Goal: Information Seeking & Learning: Learn about a topic

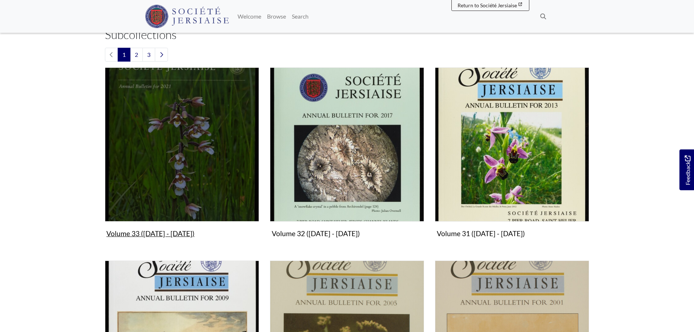
scroll to position [182, 0]
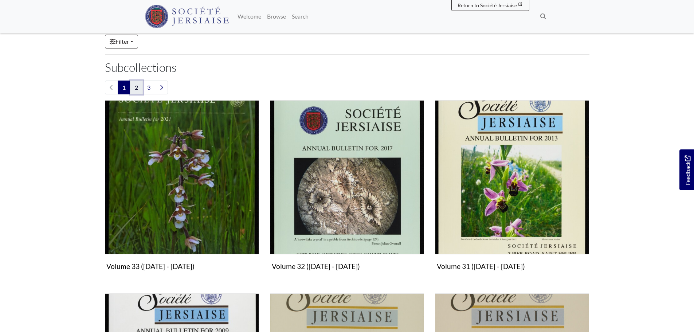
click at [139, 88] on link "2" at bounding box center [136, 88] width 13 height 14
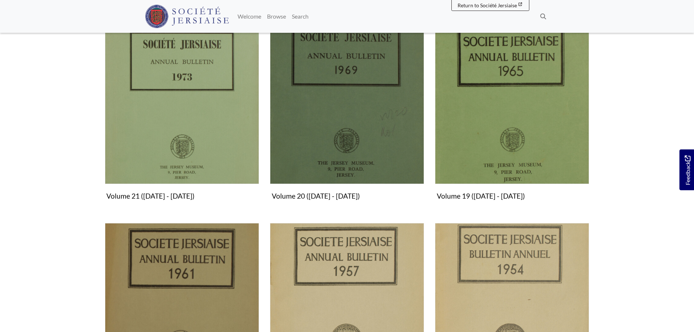
scroll to position [255, 0]
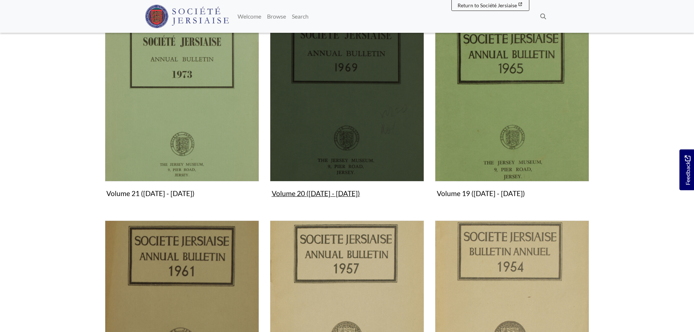
click at [348, 133] on img "Subcollection" at bounding box center [347, 104] width 154 height 154
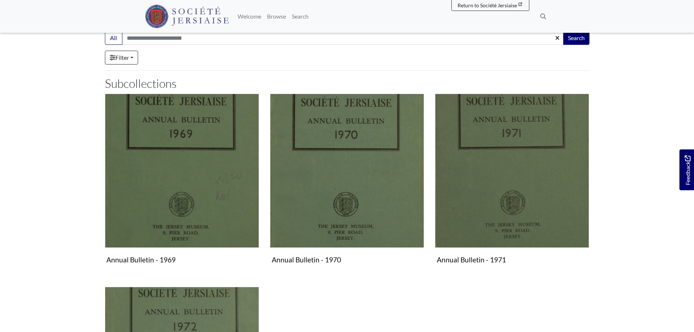
scroll to position [109, 0]
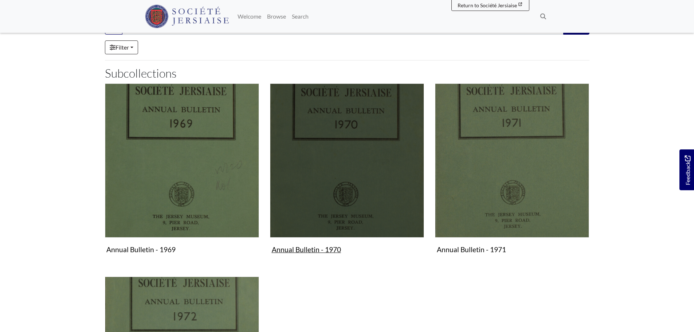
click at [333, 155] on img "Subcollection" at bounding box center [347, 160] width 154 height 154
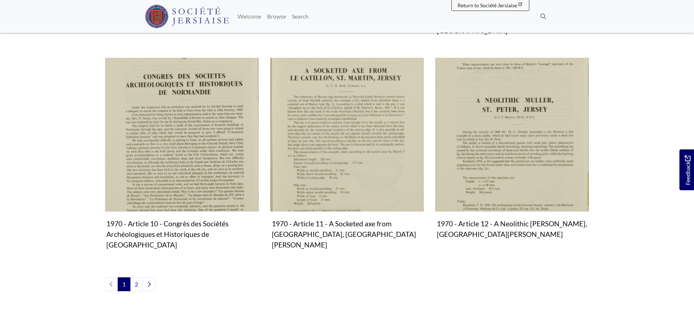
scroll to position [765, 0]
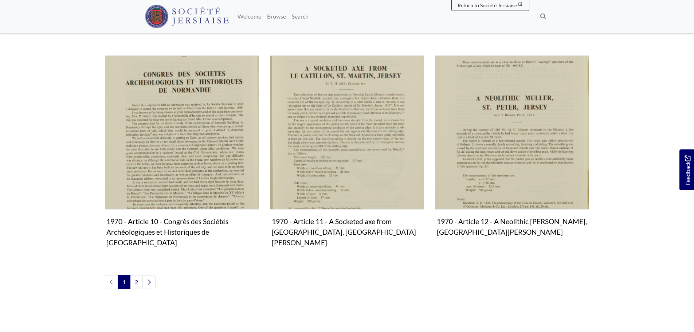
click at [130, 275] on span "1" at bounding box center [124, 282] width 13 height 14
click at [135, 275] on link "2" at bounding box center [136, 282] width 13 height 14
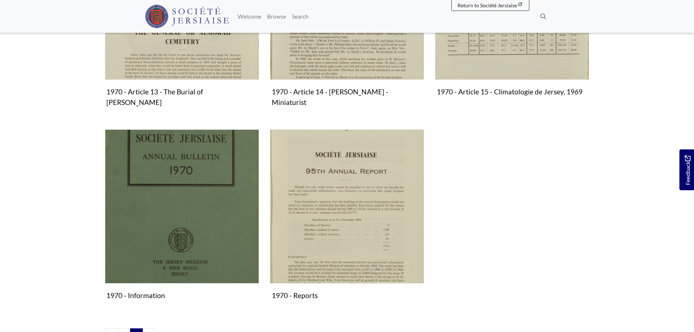
scroll to position [292, 0]
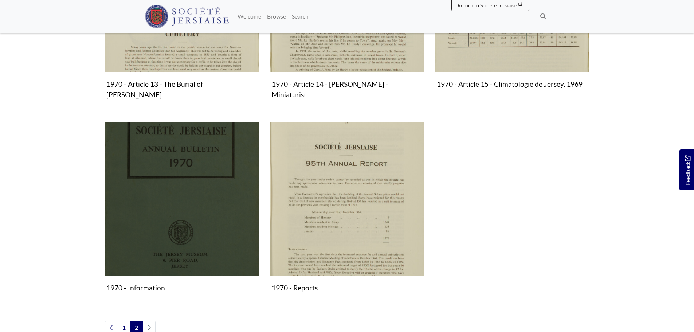
click at [196, 204] on img "Subcollection" at bounding box center [182, 199] width 154 height 154
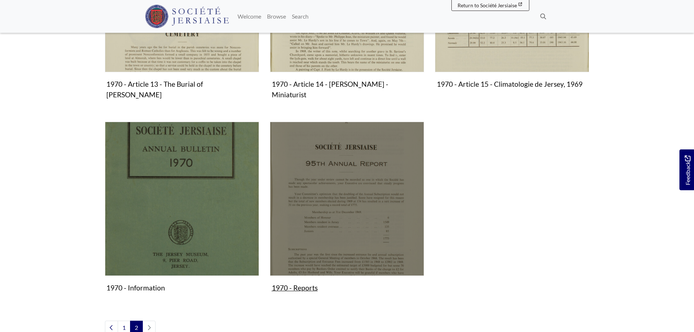
click at [306, 186] on img "Subcollection" at bounding box center [347, 199] width 154 height 154
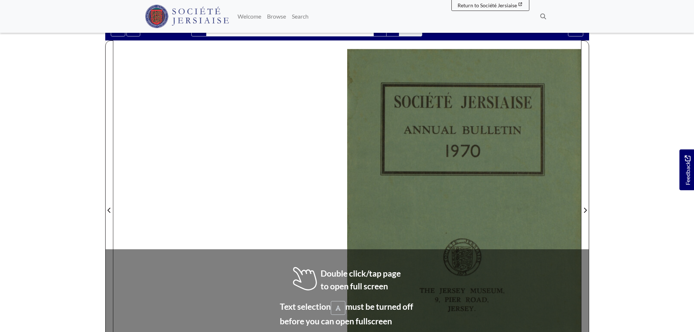
scroll to position [146, 0]
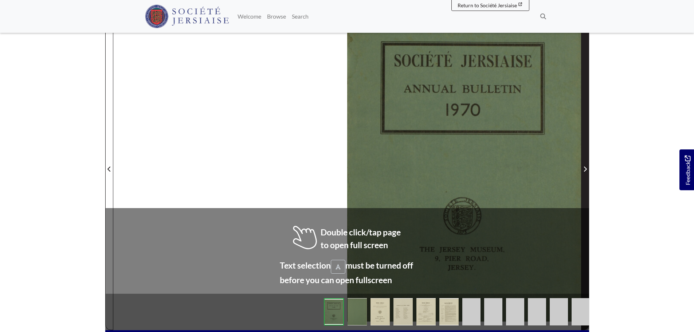
click at [582, 172] on span "Next Page" at bounding box center [585, 169] width 7 height 9
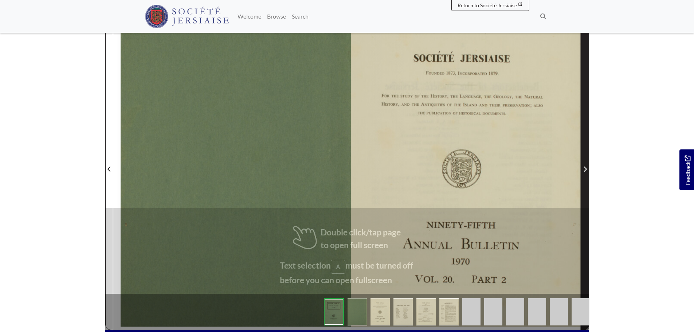
click at [582, 172] on span "Next Page" at bounding box center [585, 169] width 7 height 9
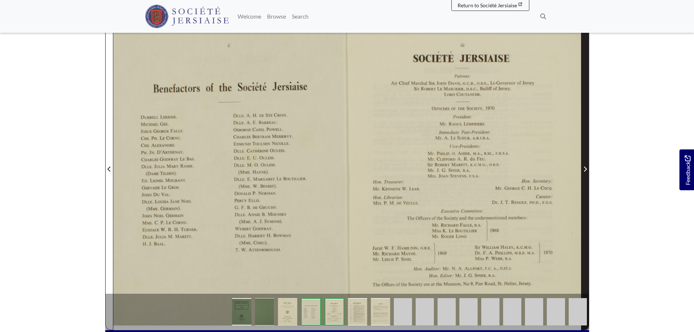
click at [582, 172] on span "Next Page" at bounding box center [585, 169] width 7 height 9
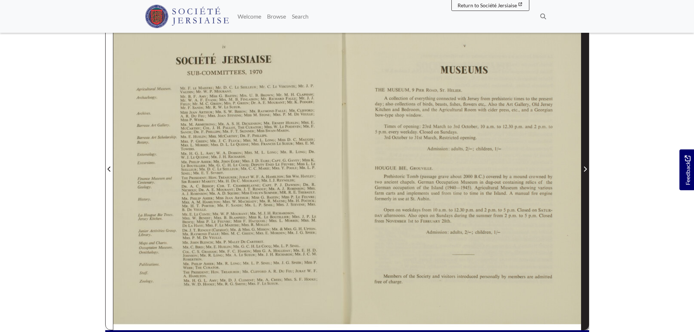
click at [582, 172] on span "Next Page" at bounding box center [585, 169] width 7 height 9
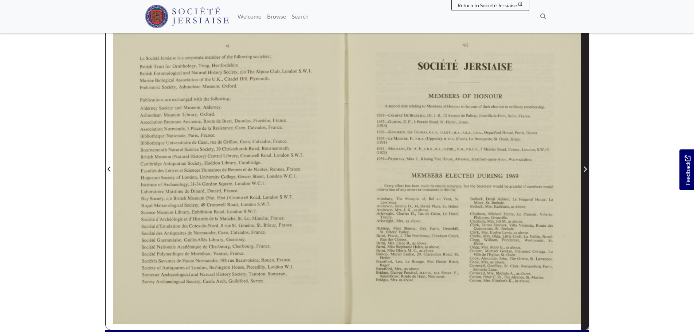
click at [582, 172] on span "Next Page" at bounding box center [585, 169] width 7 height 9
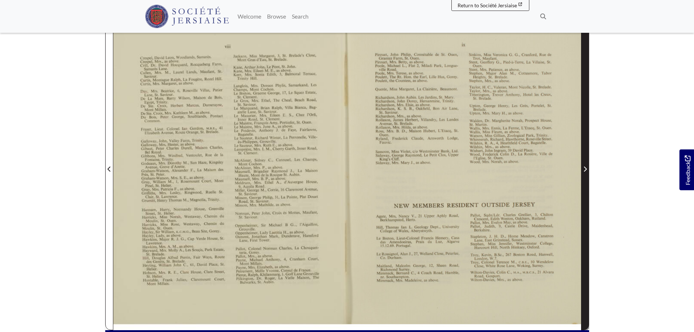
click at [582, 172] on span "Next Page" at bounding box center [585, 169] width 7 height 9
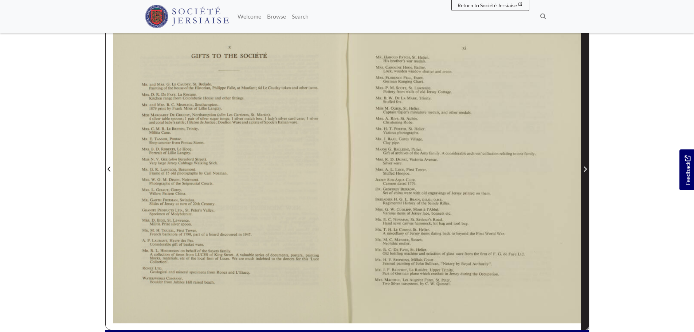
click at [582, 182] on span "Next Page" at bounding box center [585, 165] width 7 height 330
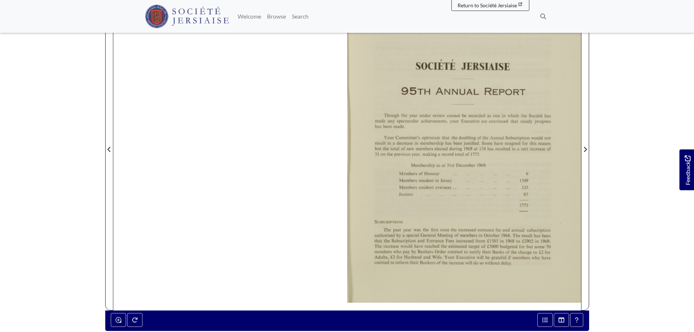
scroll to position [182, 0]
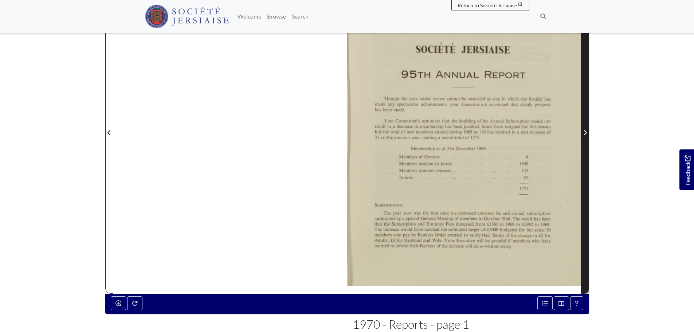
click at [585, 181] on span "Next Page" at bounding box center [585, 128] width 7 height 330
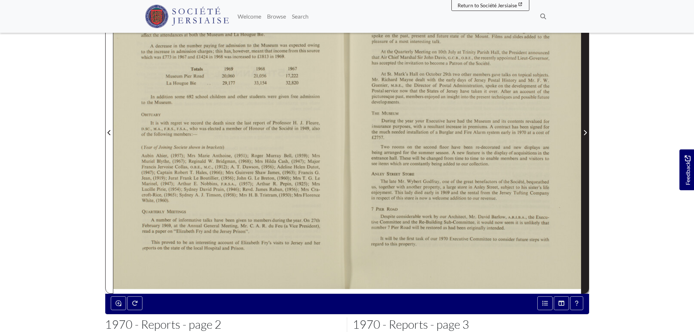
click at [585, 181] on span "Next Page" at bounding box center [585, 128] width 7 height 330
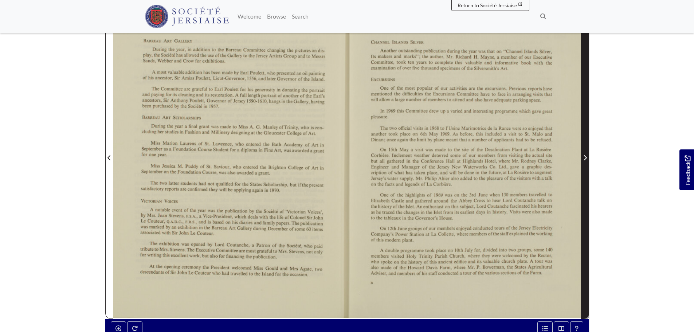
scroll to position [146, 0]
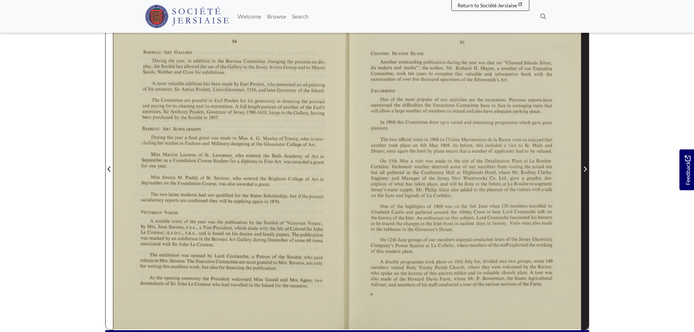
click at [585, 181] on span "Next Page" at bounding box center [585, 165] width 7 height 330
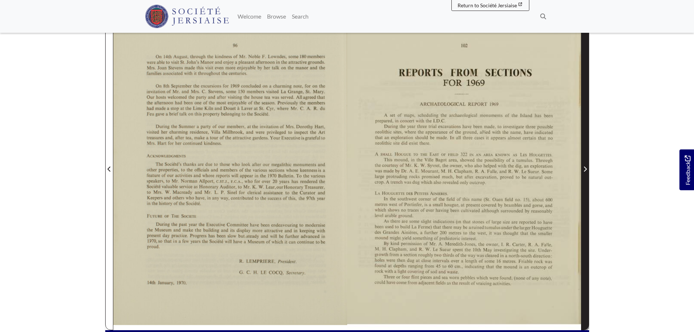
click at [585, 181] on span "Next Page" at bounding box center [585, 165] width 7 height 330
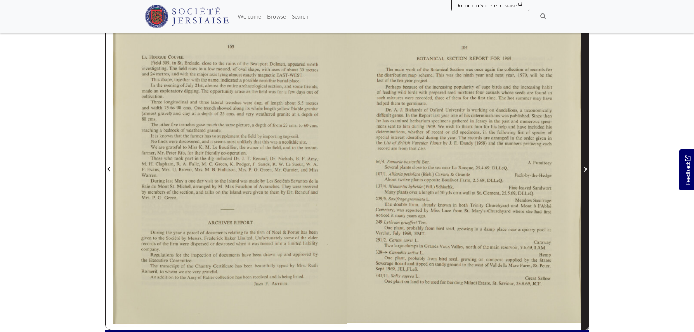
click at [585, 181] on span "Next Page" at bounding box center [585, 165] width 7 height 330
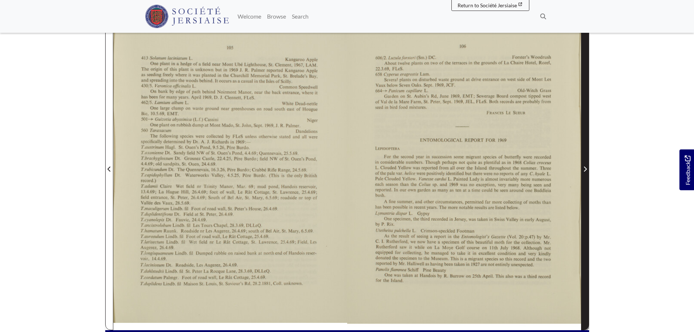
click at [585, 181] on span "Next Page" at bounding box center [585, 165] width 7 height 330
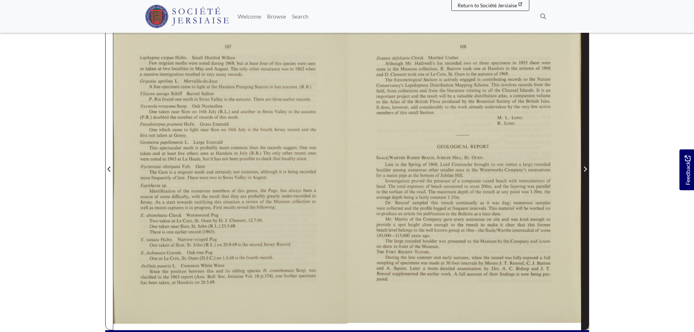
click at [585, 181] on span "Next Page" at bounding box center [585, 165] width 7 height 330
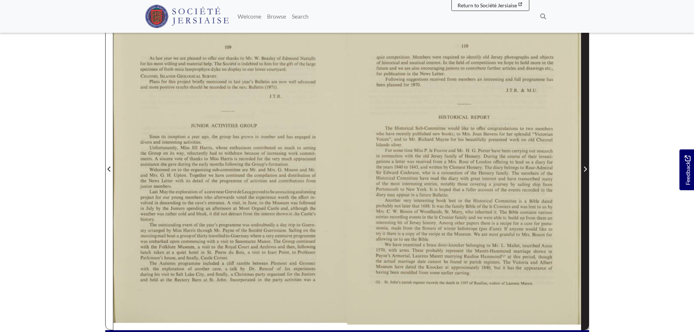
click at [585, 181] on span "Next Page" at bounding box center [585, 165] width 7 height 330
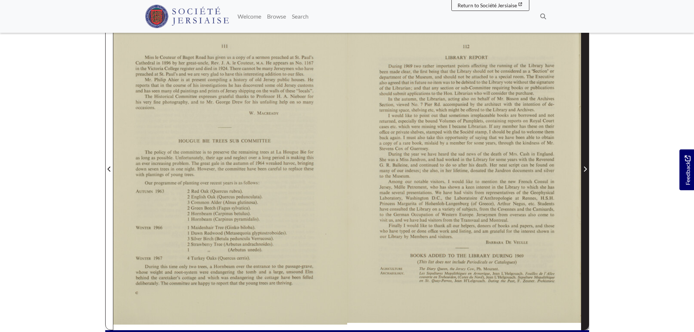
click at [585, 181] on span "Next Page" at bounding box center [585, 165] width 7 height 330
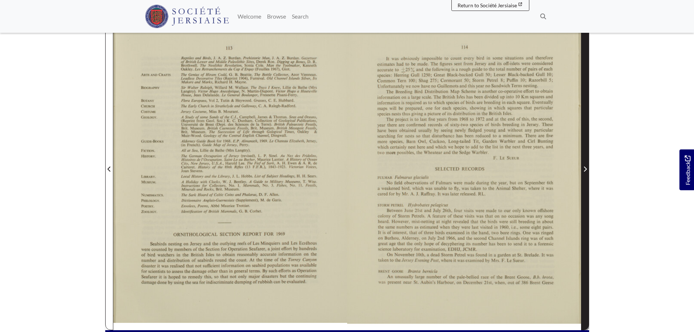
click at [585, 181] on span "Next Page" at bounding box center [585, 165] width 7 height 330
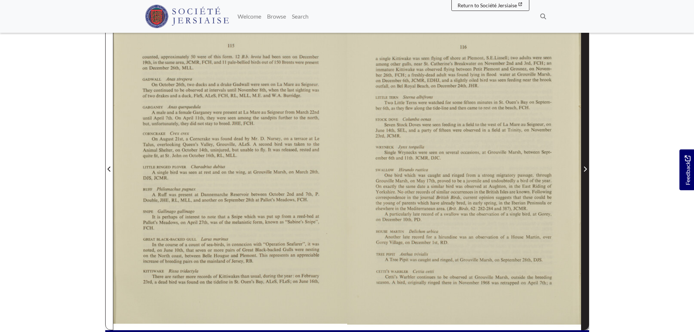
click at [585, 181] on span "Next Page" at bounding box center [585, 165] width 7 height 330
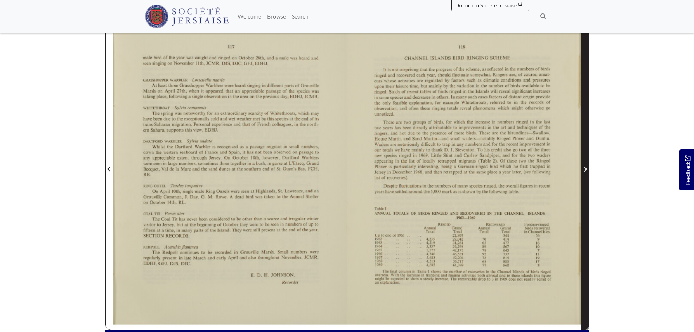
click at [585, 181] on span "Next Page" at bounding box center [585, 165] width 7 height 330
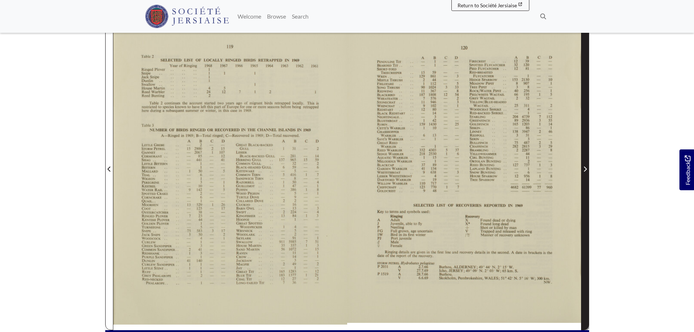
click at [585, 181] on span "Next Page" at bounding box center [585, 165] width 7 height 330
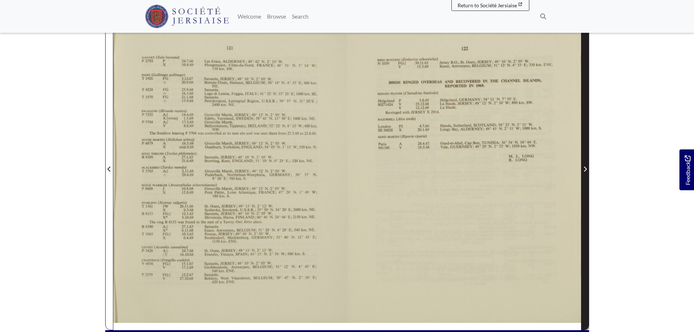
click at [585, 181] on span "Next Page" at bounding box center [585, 165] width 7 height 330
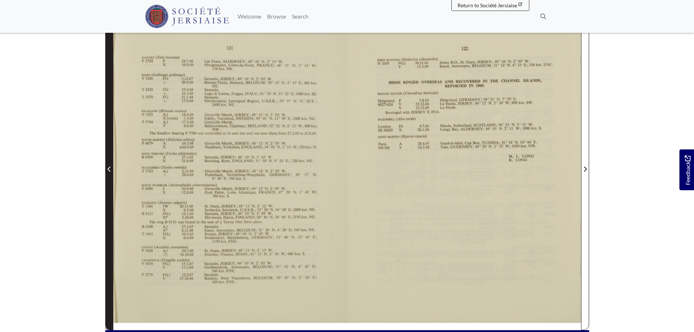
click at [112, 211] on span "Previous Page" at bounding box center [109, 165] width 7 height 330
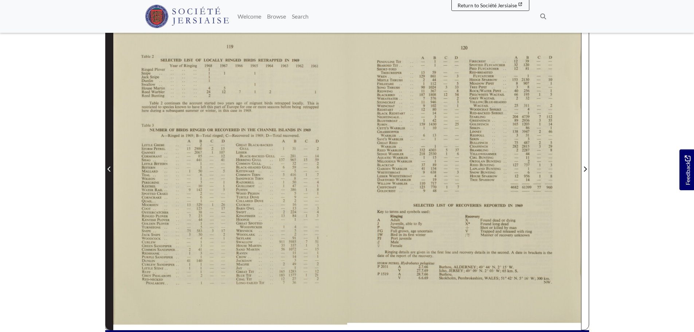
click at [112, 211] on span "Previous Page" at bounding box center [109, 165] width 7 height 330
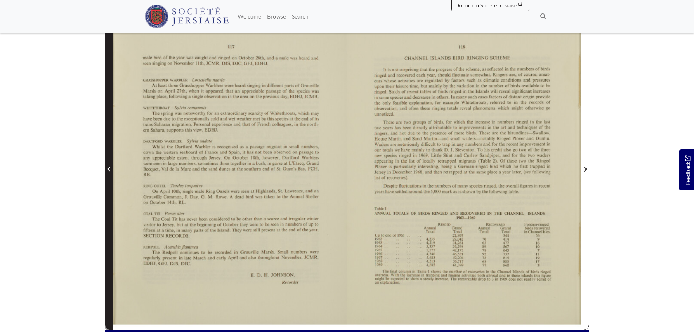
click at [111, 211] on span "Previous Page" at bounding box center [109, 165] width 7 height 330
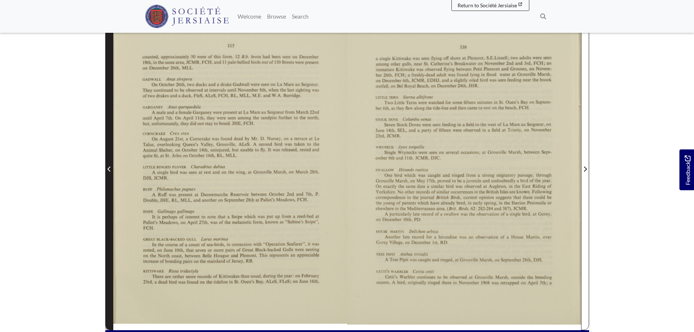
click at [111, 211] on span "Previous Page" at bounding box center [109, 165] width 7 height 330
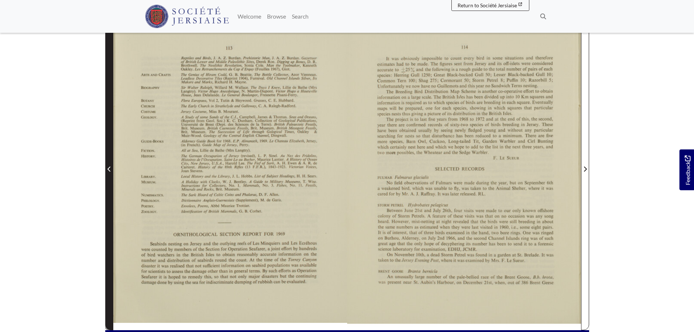
click at [111, 211] on span "Previous Page" at bounding box center [109, 165] width 7 height 330
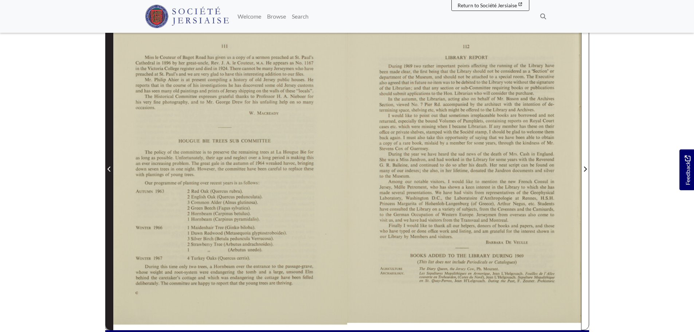
click at [111, 211] on span "Previous Page" at bounding box center [109, 165] width 7 height 330
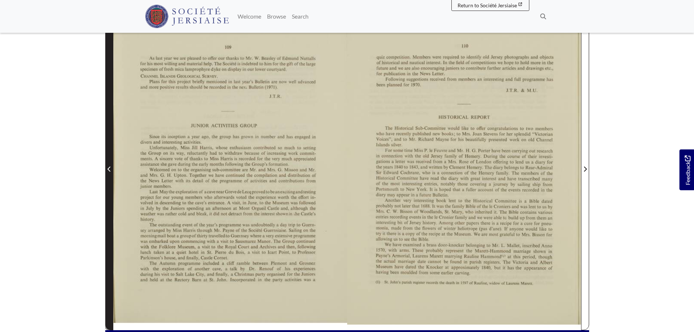
click at [111, 211] on span "Previous Page" at bounding box center [109, 165] width 7 height 330
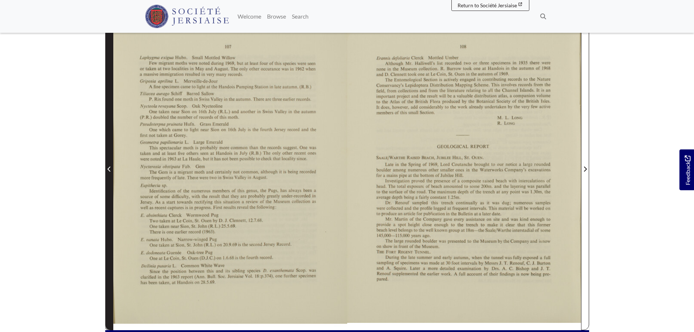
click at [111, 211] on span "Previous Page" at bounding box center [109, 165] width 7 height 330
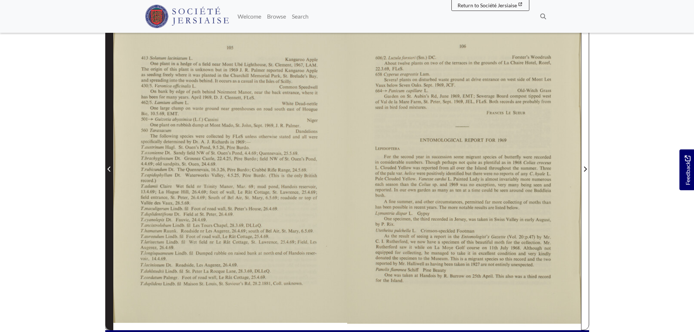
click at [111, 211] on span "Previous Page" at bounding box center [109, 165] width 7 height 330
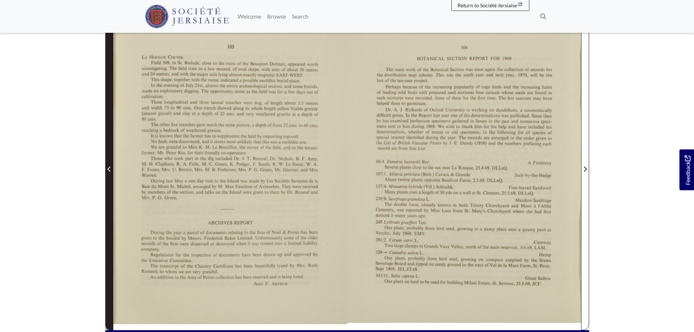
click at [111, 211] on span "Previous Page" at bounding box center [109, 165] width 7 height 330
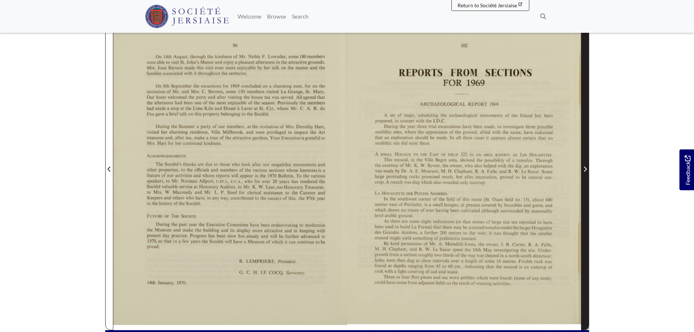
click at [583, 167] on icon "Next Page" at bounding box center [585, 169] width 4 height 6
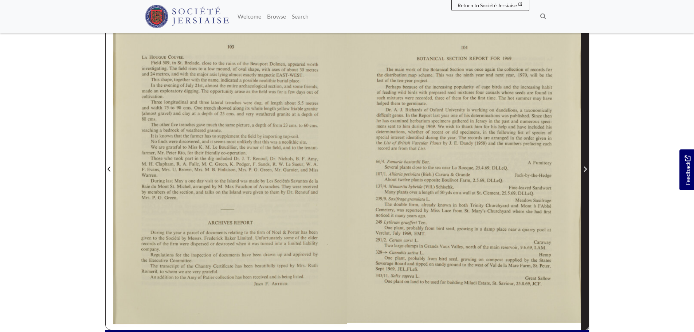
click at [582, 168] on span "Next Page" at bounding box center [585, 169] width 7 height 9
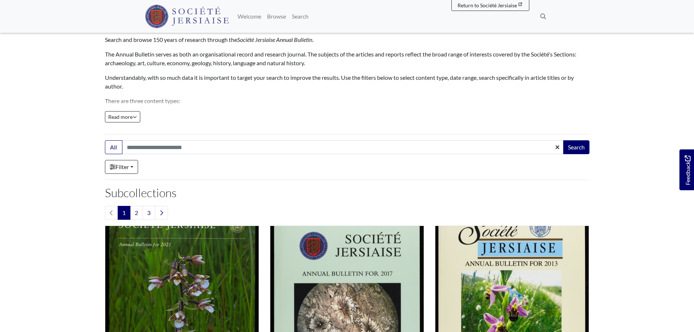
scroll to position [255, 0]
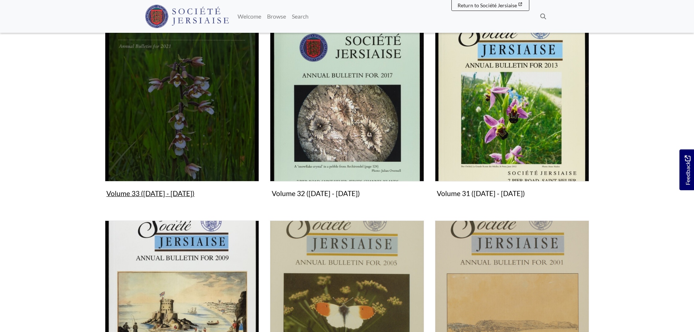
click at [164, 126] on img "Subcollection" at bounding box center [182, 104] width 154 height 154
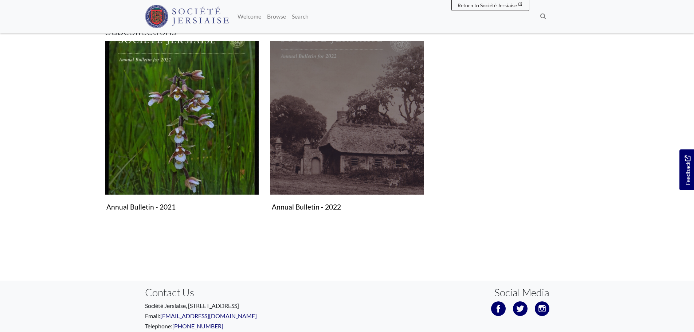
scroll to position [51, 0]
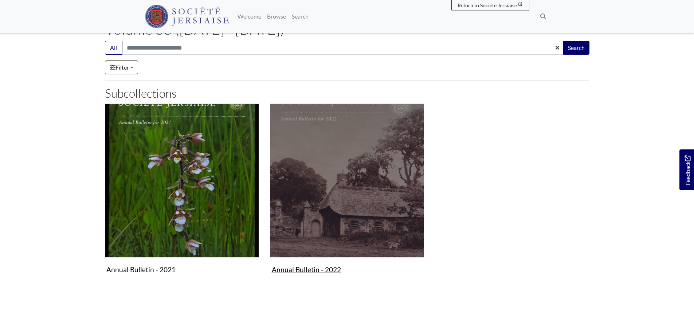
click at [362, 190] on img "Subcollection" at bounding box center [347, 180] width 154 height 154
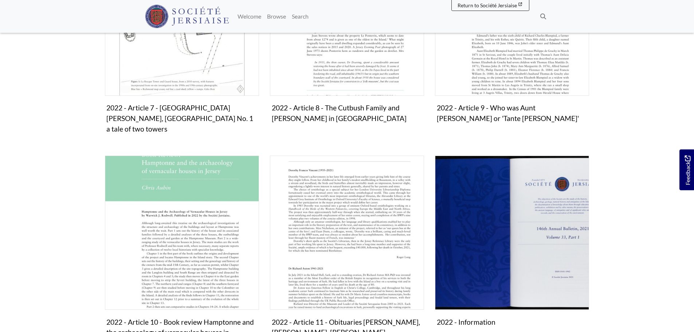
scroll to position [656, 0]
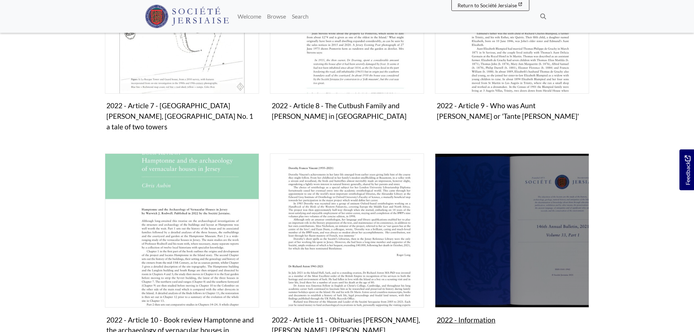
click at [471, 296] on figure "2022 - Information Collection" at bounding box center [512, 239] width 154 height 173
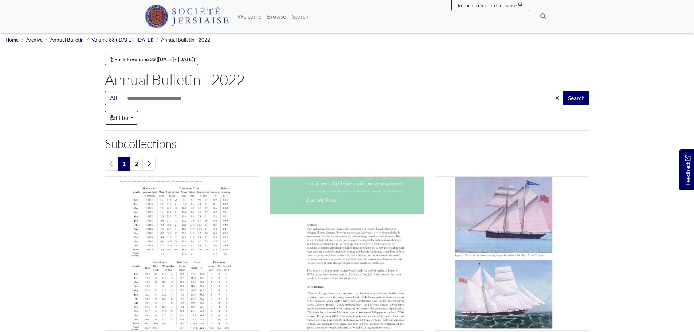
scroll to position [0, 0]
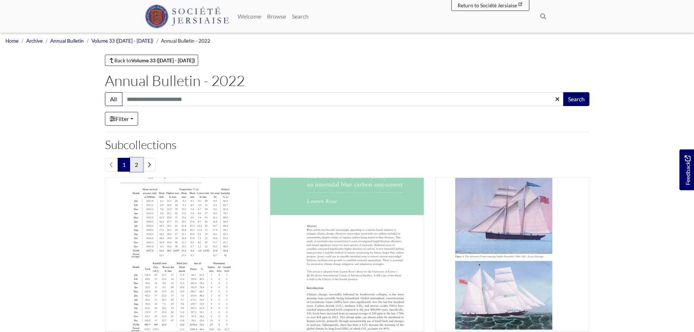
click at [133, 167] on link "2" at bounding box center [136, 165] width 13 height 14
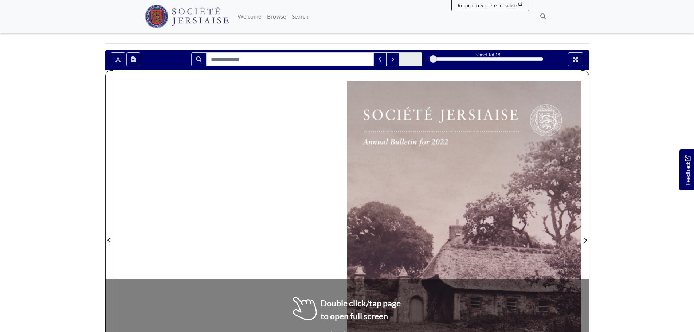
scroll to position [182, 0]
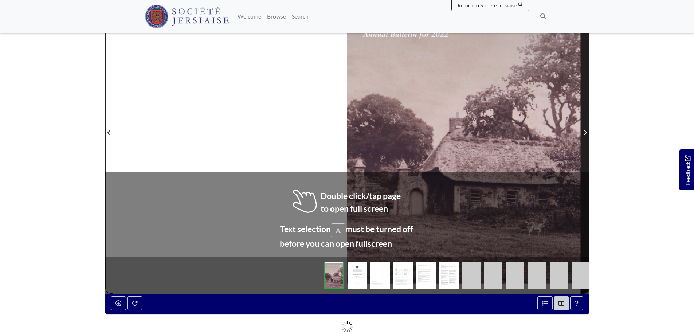
click at [584, 133] on icon "Next Page" at bounding box center [585, 133] width 4 height 6
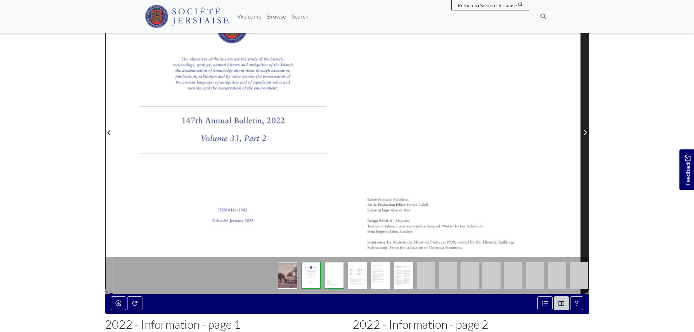
click at [584, 133] on icon "Next Page" at bounding box center [585, 133] width 4 height 6
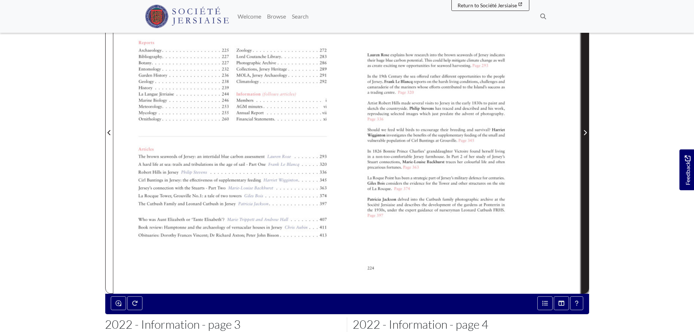
scroll to position [146, 0]
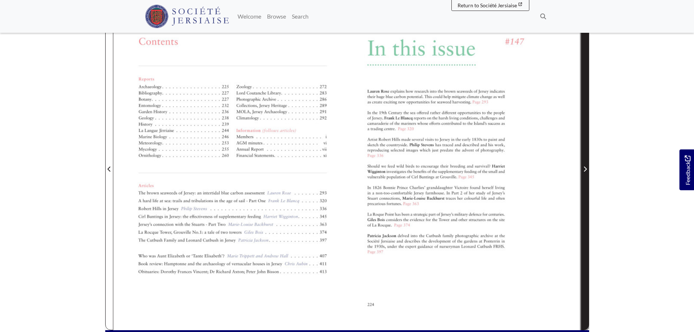
click at [584, 133] on span "Next Page" at bounding box center [585, 165] width 7 height 330
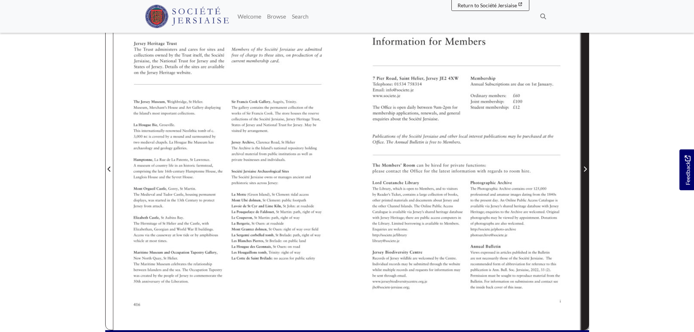
click at [584, 133] on span "Next Page" at bounding box center [585, 165] width 7 height 330
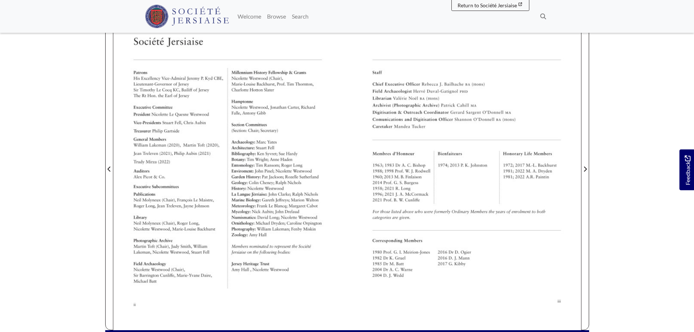
drag, startPoint x: 584, startPoint y: 133, endPoint x: 617, endPoint y: 139, distance: 33.3
click at [617, 139] on body "Menu" at bounding box center [347, 180] width 694 height 652
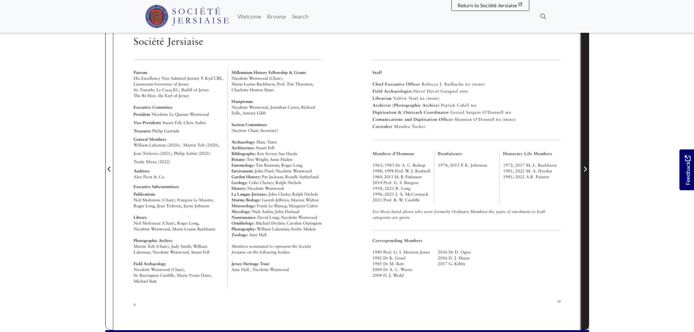
click at [584, 170] on icon "Next Page" at bounding box center [585, 169] width 4 height 6
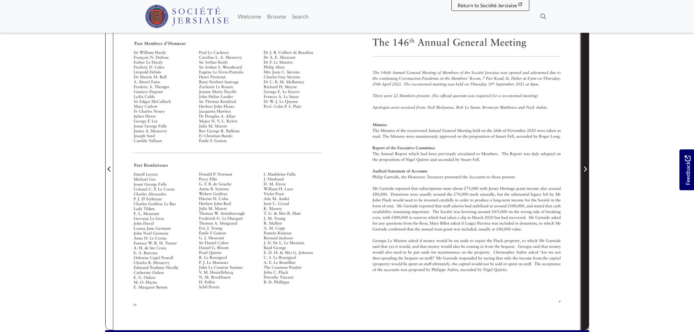
click at [584, 170] on icon "Next Page" at bounding box center [585, 169] width 4 height 6
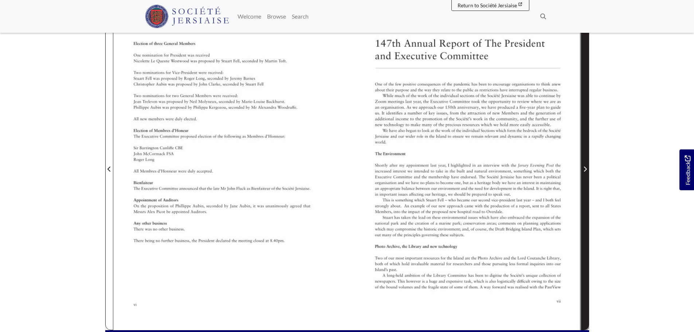
click at [585, 173] on span "Next Page" at bounding box center [585, 169] width 7 height 9
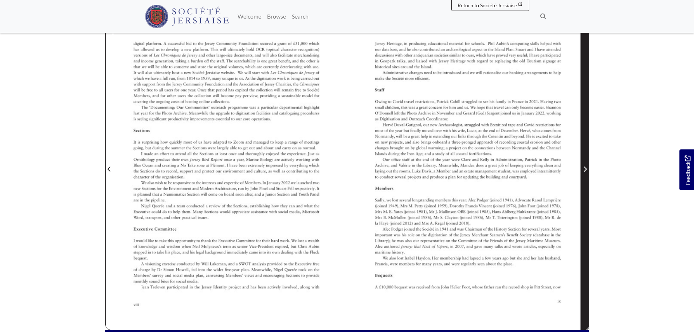
click at [585, 230] on span "Next Page" at bounding box center [585, 165] width 7 height 330
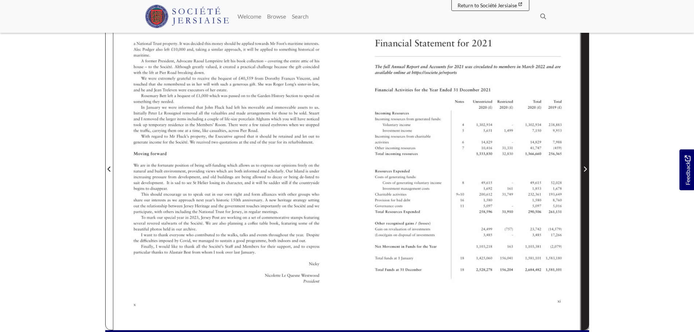
click at [585, 230] on span "Next Page" at bounding box center [585, 165] width 7 height 330
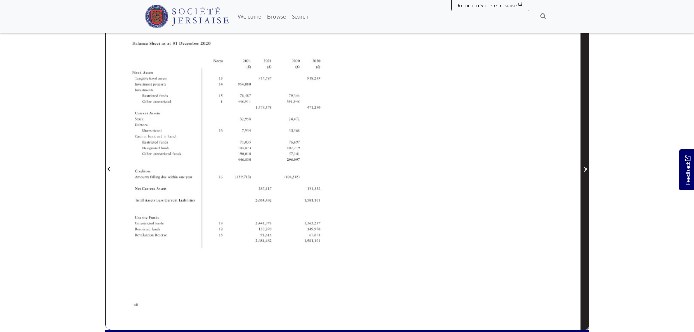
click at [585, 230] on span "Next Page" at bounding box center [585, 165] width 7 height 330
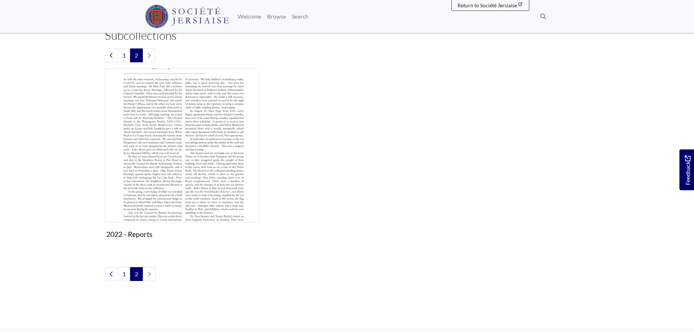
scroll to position [146, 0]
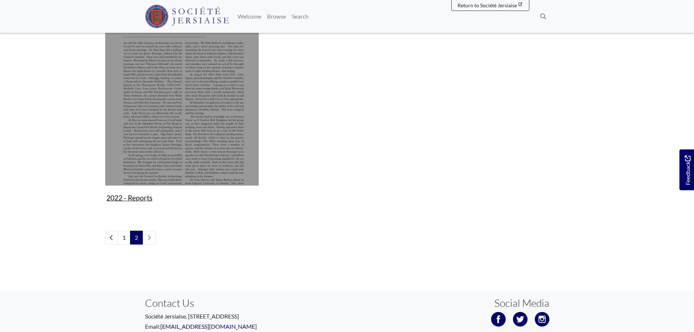
click at [148, 199] on figure "2022 - Reports Collection" at bounding box center [182, 118] width 154 height 173
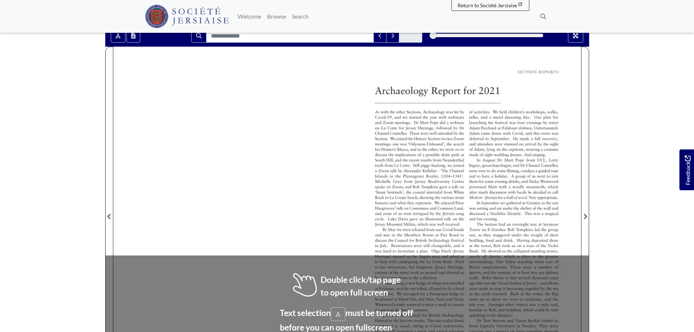
scroll to position [109, 0]
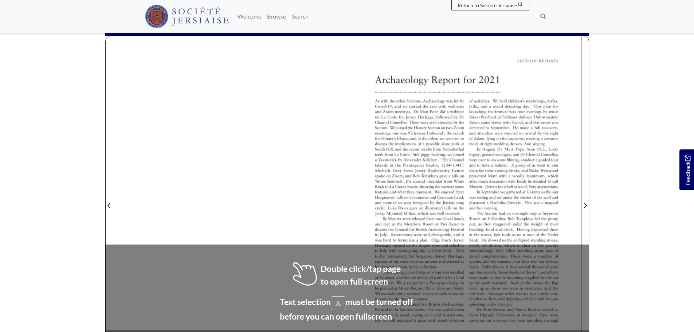
click at [646, 223] on body "Menu" at bounding box center [347, 217] width 694 height 652
click at [550, 216] on div at bounding box center [464, 201] width 234 height 331
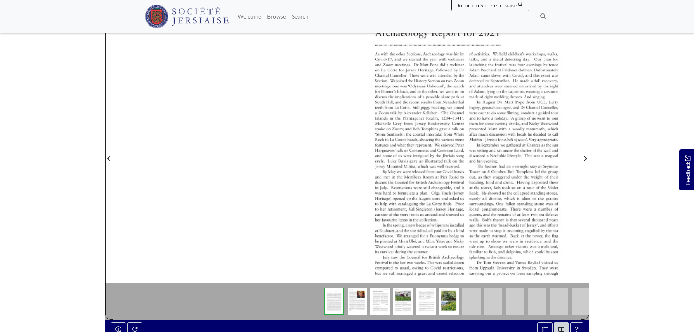
scroll to position [146, 0]
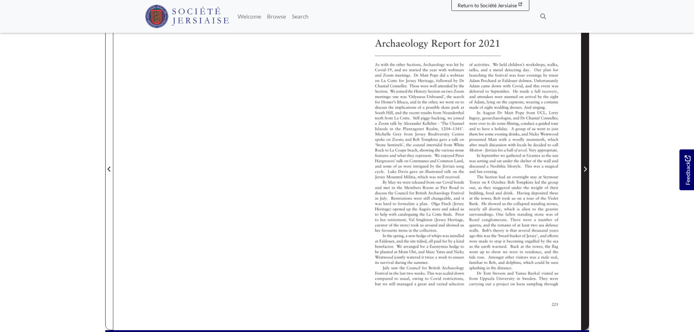
click at [585, 214] on span "Next Page" at bounding box center [585, 165] width 7 height 330
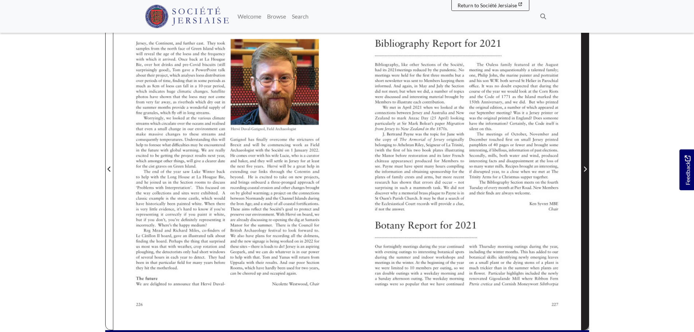
click at [585, 214] on span "Next Page" at bounding box center [585, 165] width 7 height 330
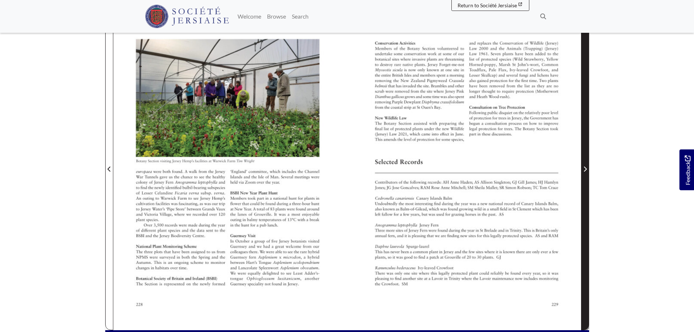
click at [585, 214] on span "Next Page" at bounding box center [585, 165] width 7 height 330
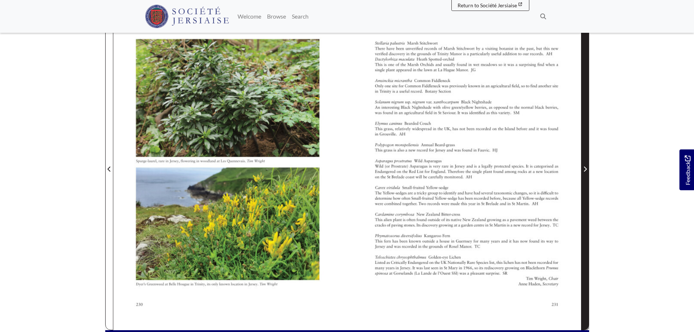
click at [585, 214] on span "Next Page" at bounding box center [585, 165] width 7 height 330
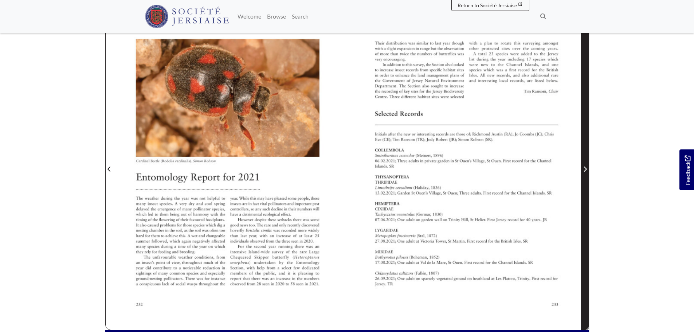
click at [585, 214] on span "Next Page" at bounding box center [585, 165] width 7 height 330
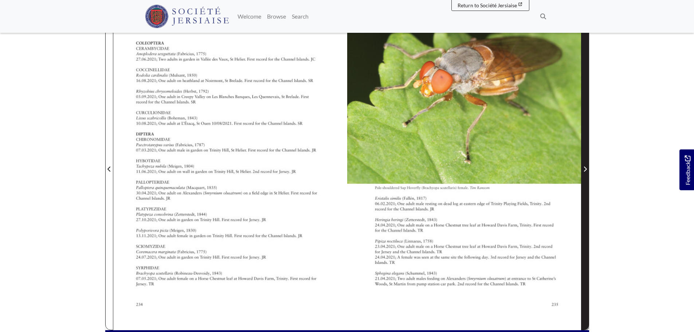
click at [585, 214] on span "Next Page" at bounding box center [585, 165] width 7 height 330
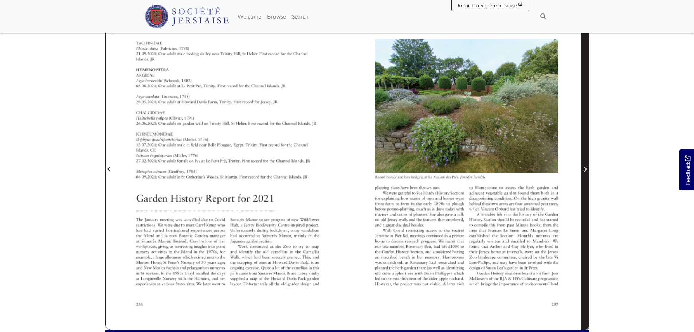
click at [585, 214] on span "Next Page" at bounding box center [585, 165] width 7 height 330
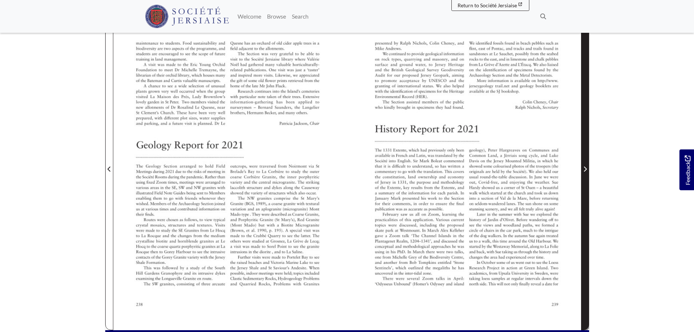
click at [585, 214] on span "Next Page" at bounding box center [585, 165] width 7 height 330
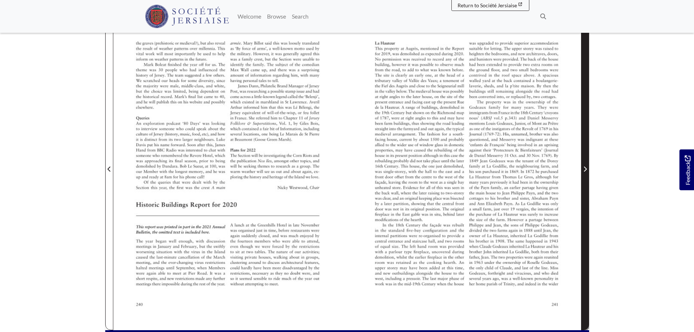
click at [588, 211] on span "Next Page" at bounding box center [585, 165] width 7 height 330
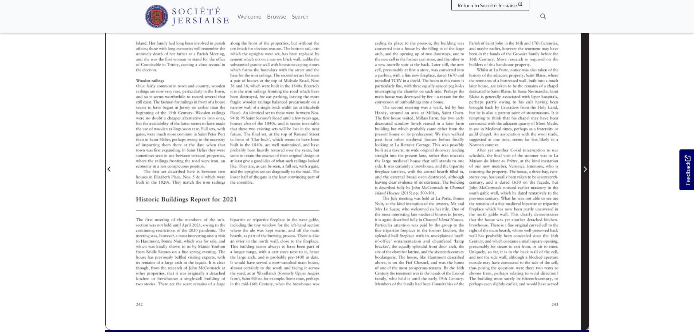
click at [588, 211] on span "Next Page" at bounding box center [585, 165] width 7 height 330
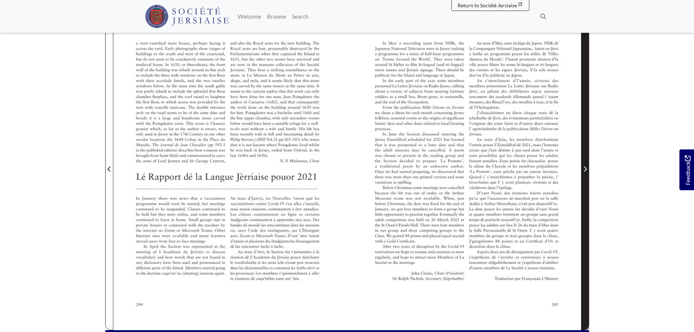
click at [588, 211] on span "Next Page" at bounding box center [585, 165] width 7 height 330
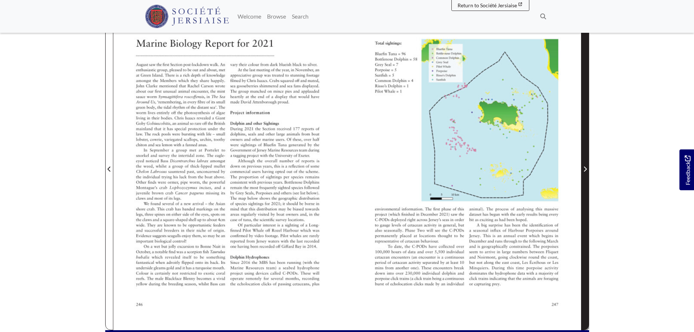
click at [588, 211] on span "Next Page" at bounding box center [585, 165] width 7 height 330
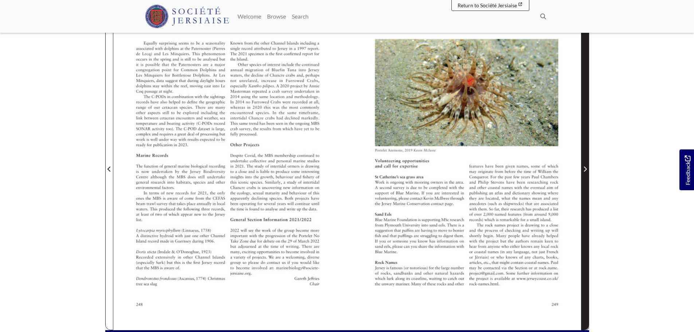
click at [588, 211] on span "Next Page" at bounding box center [585, 165] width 7 height 330
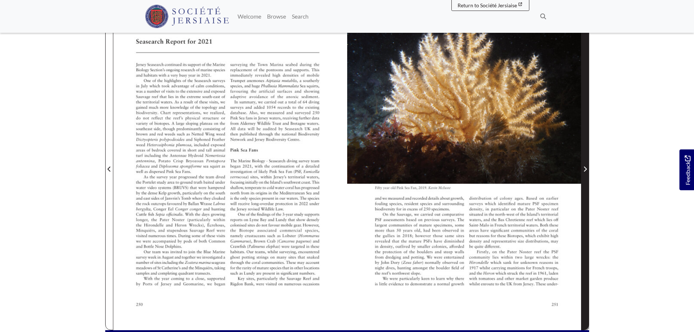
click at [588, 211] on span "Next Page" at bounding box center [585, 165] width 7 height 330
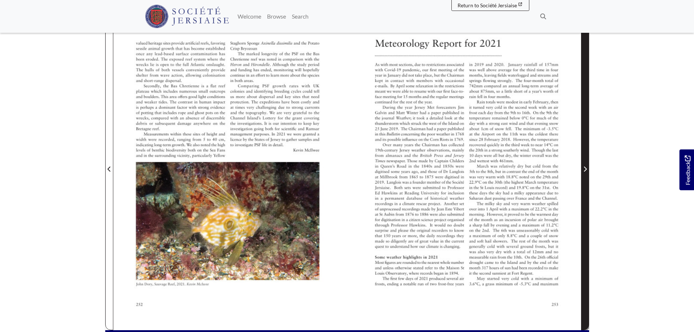
click at [588, 211] on span "Next Page" at bounding box center [585, 165] width 7 height 330
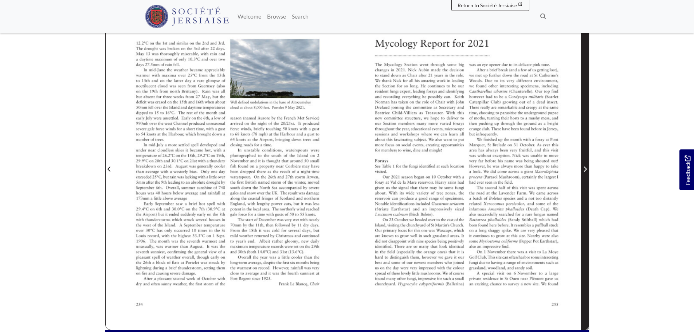
click at [588, 211] on span "Next Page" at bounding box center [585, 165] width 7 height 330
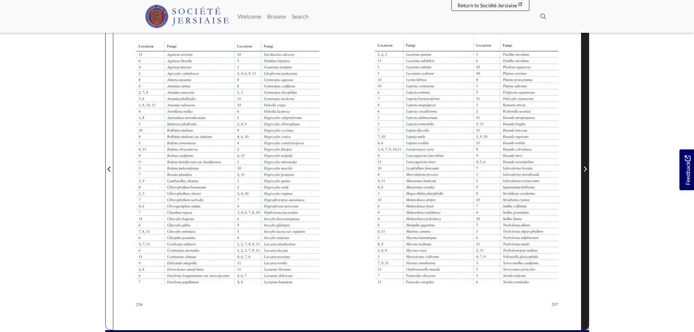
click at [588, 211] on span "Next Page" at bounding box center [585, 165] width 7 height 330
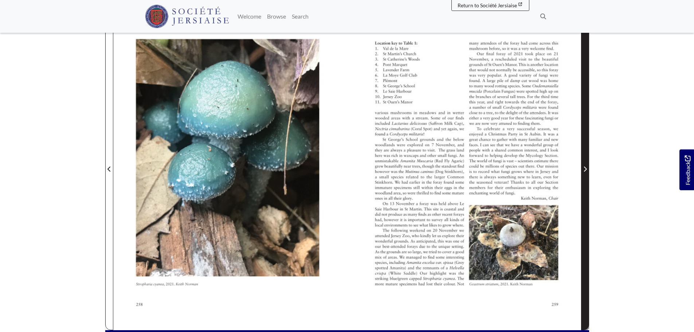
click at [588, 211] on span "Next Page" at bounding box center [585, 165] width 7 height 330
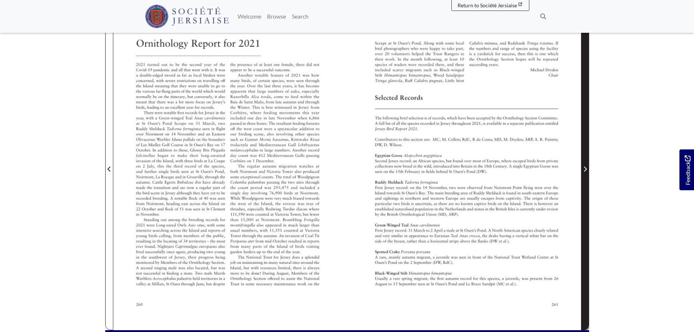
click at [588, 211] on span "Next Page" at bounding box center [585, 165] width 7 height 330
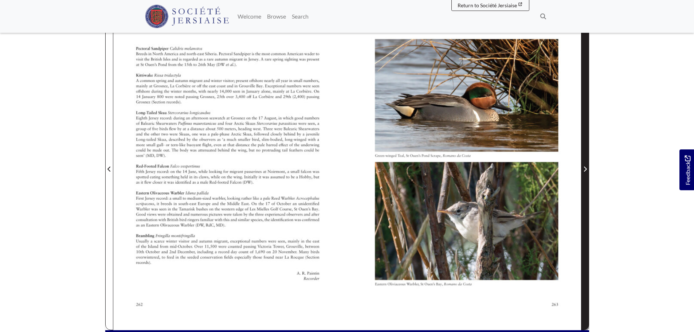
click at [588, 211] on span "Next Page" at bounding box center [585, 165] width 7 height 330
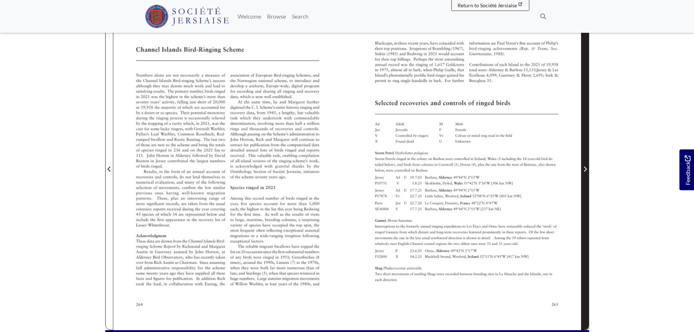
click at [588, 211] on span "Next Page" at bounding box center [585, 165] width 7 height 330
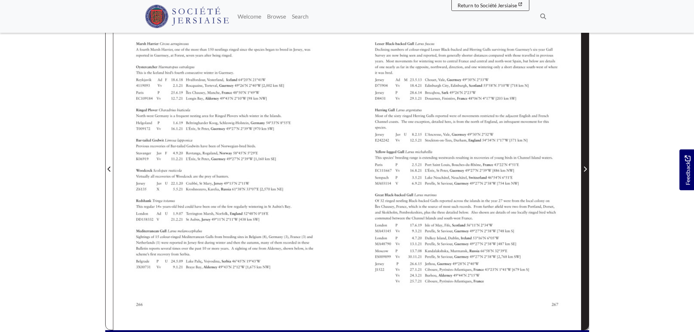
click at [588, 211] on span "Next Page" at bounding box center [585, 165] width 7 height 330
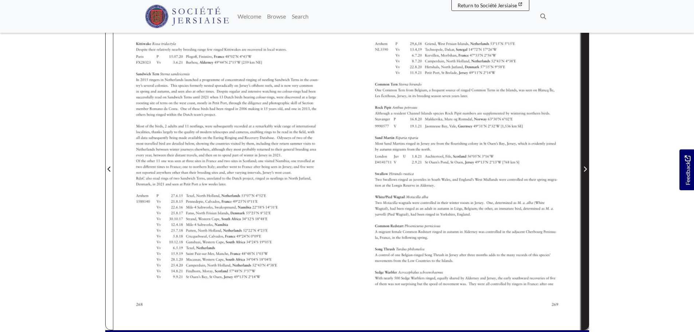
click at [588, 211] on span "Next Page" at bounding box center [585, 165] width 7 height 330
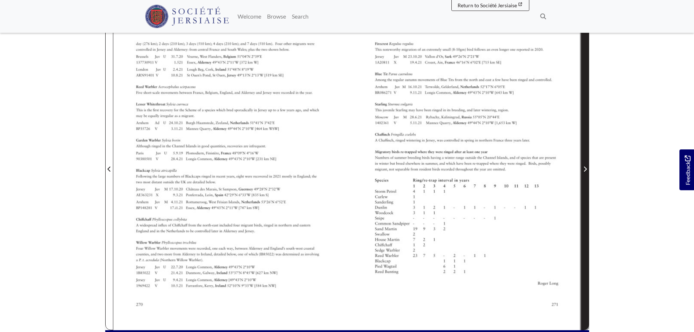
click at [588, 211] on span "Next Page" at bounding box center [585, 165] width 7 height 330
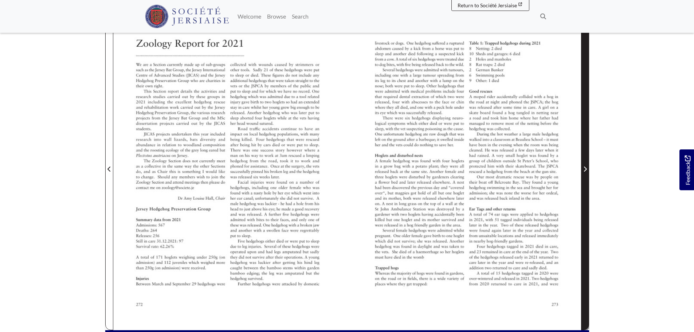
click at [588, 211] on span "Next Page" at bounding box center [585, 165] width 7 height 330
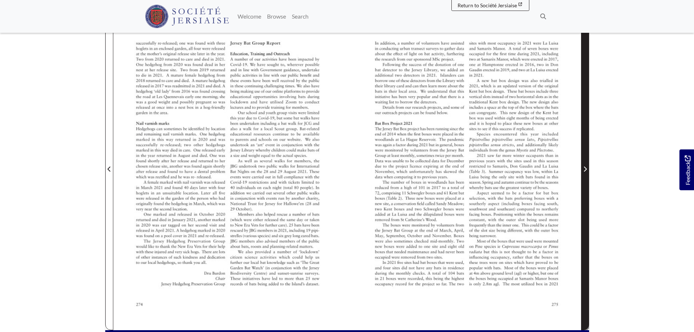
click at [588, 211] on span "Next Page" at bounding box center [585, 165] width 7 height 330
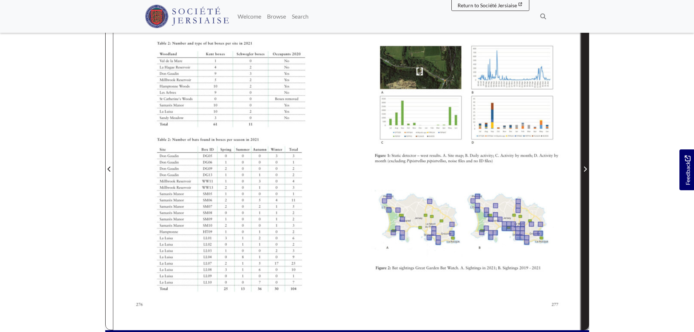
click at [588, 211] on span "Next Page" at bounding box center [585, 165] width 7 height 330
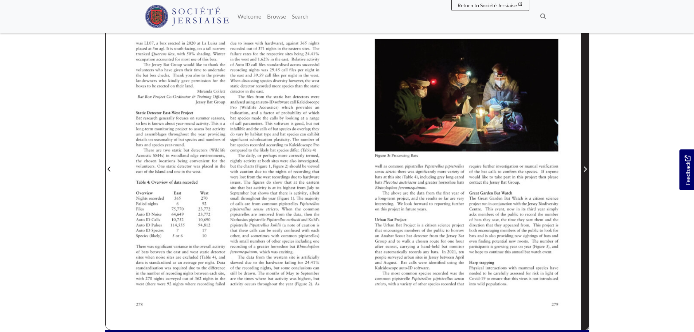
click at [588, 211] on span "Next Page" at bounding box center [585, 165] width 7 height 330
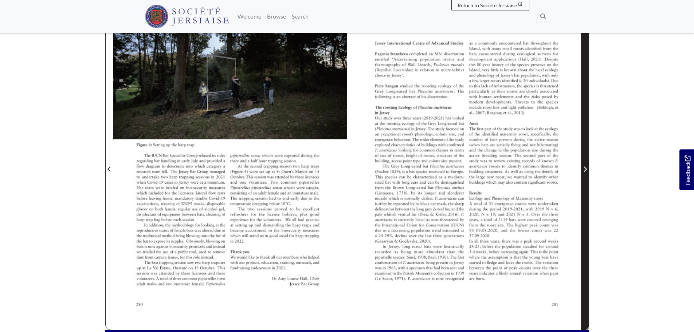
click at [588, 211] on span "Next Page" at bounding box center [585, 165] width 7 height 330
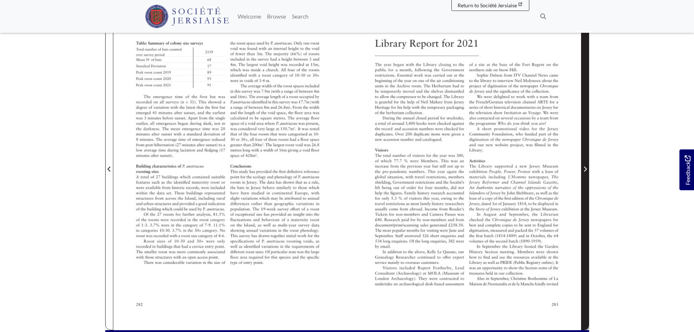
click at [588, 211] on span "Next Page" at bounding box center [585, 165] width 7 height 330
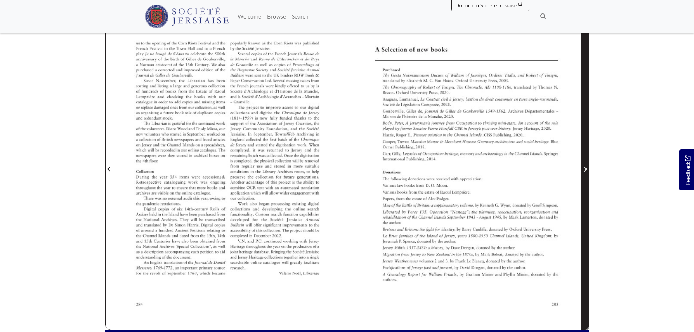
click at [588, 211] on span "Next Page" at bounding box center [585, 165] width 7 height 330
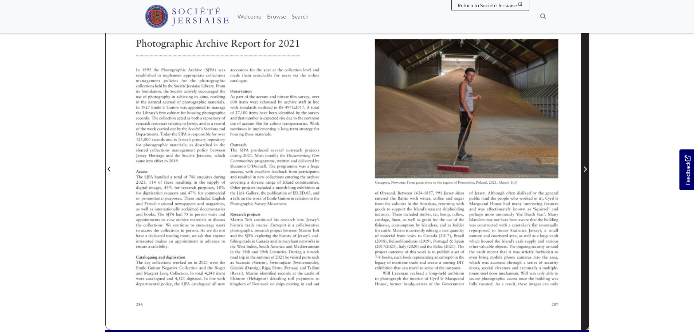
click at [588, 211] on span "Next Page" at bounding box center [585, 165] width 7 height 330
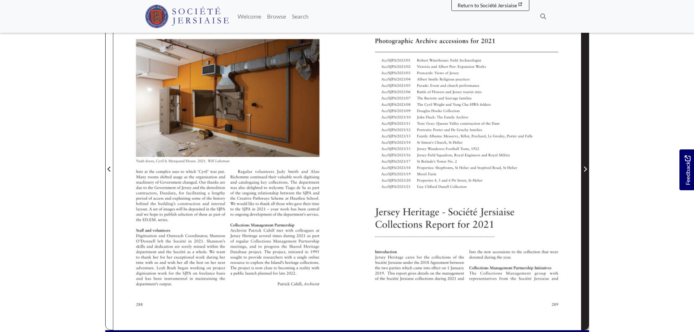
click at [588, 211] on span "Next Page" at bounding box center [585, 165] width 7 height 330
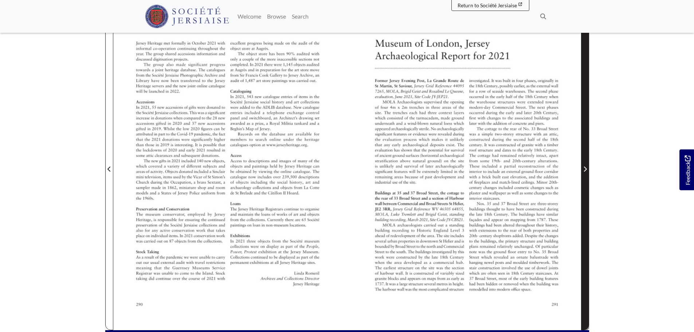
click at [587, 211] on span "Next Page" at bounding box center [585, 165] width 7 height 330
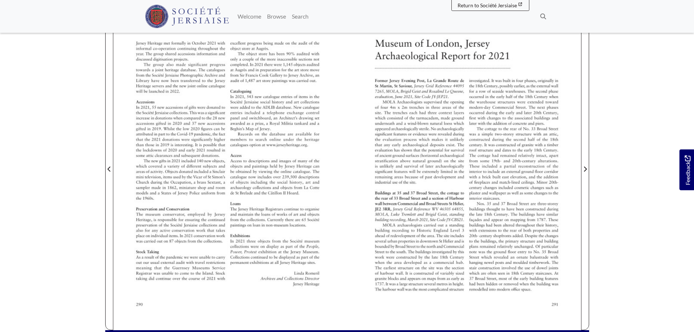
click at [591, 205] on section "Loading sheet 66 of 67 66 **" at bounding box center [347, 164] width 496 height 372
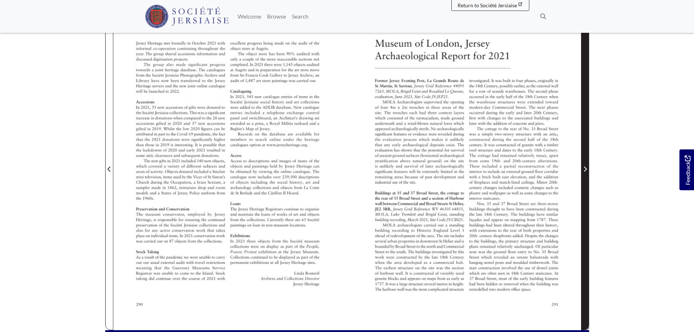
click at [584, 208] on span "Next Page" at bounding box center [585, 165] width 7 height 330
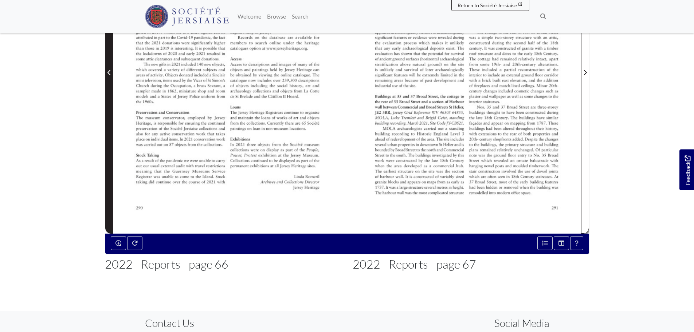
scroll to position [255, 0]
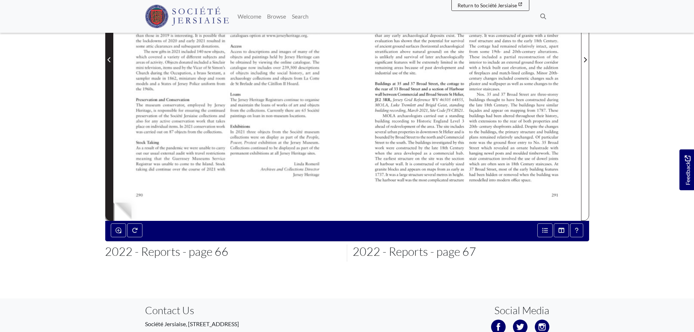
click at [107, 185] on span "Previous Page" at bounding box center [109, 55] width 7 height 330
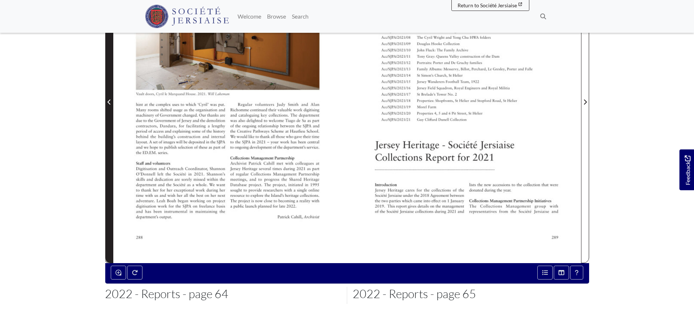
scroll to position [146, 0]
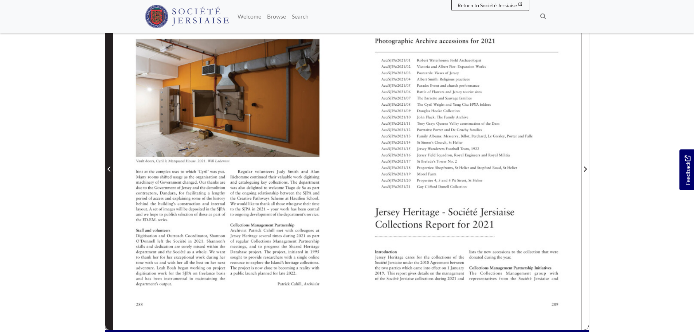
click at [110, 180] on span "Previous Page" at bounding box center [109, 165] width 7 height 330
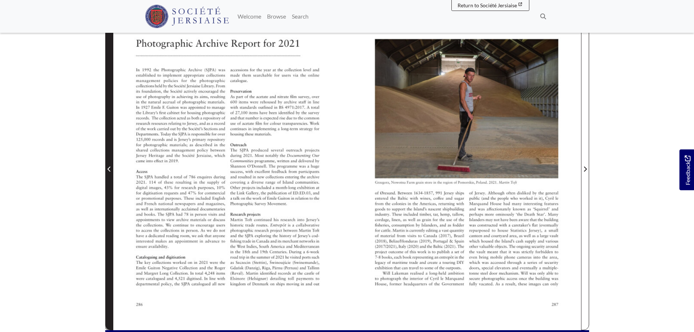
click at [110, 180] on span "Previous Page" at bounding box center [109, 165] width 7 height 330
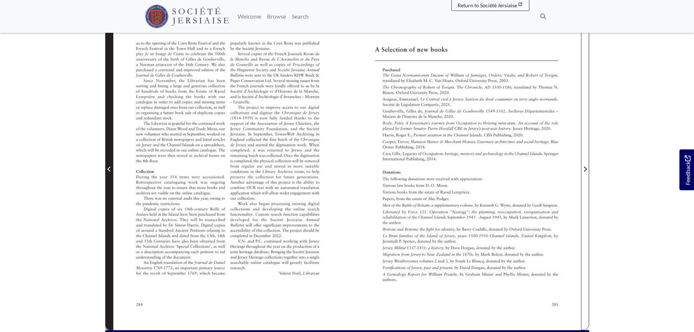
click at [110, 180] on span "Previous Page" at bounding box center [109, 165] width 7 height 330
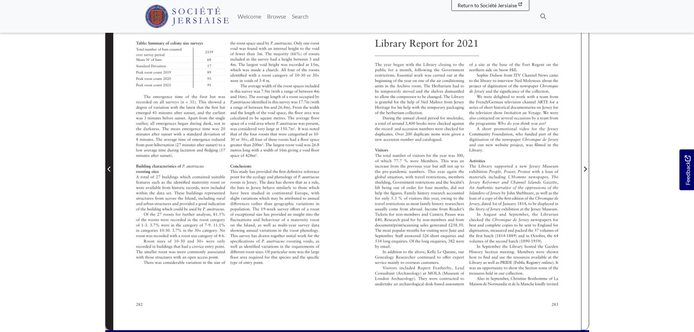
click at [110, 180] on span "Previous Page" at bounding box center [109, 165] width 7 height 330
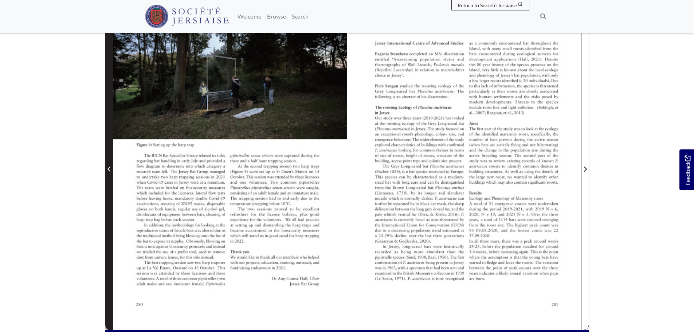
click at [110, 180] on span "Previous Page" at bounding box center [109, 165] width 7 height 330
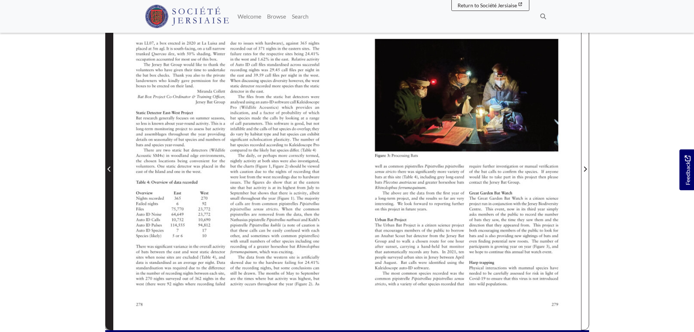
click at [110, 180] on span "Previous Page" at bounding box center [109, 165] width 7 height 330
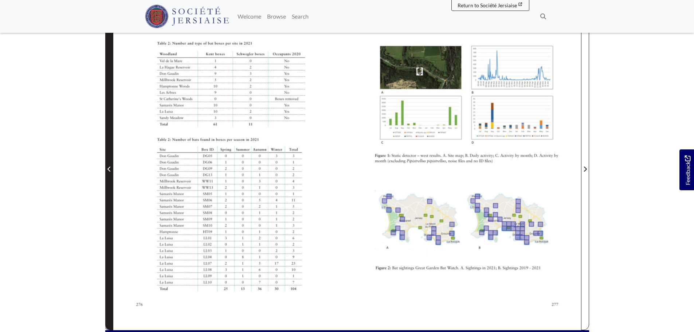
click at [110, 180] on span "Previous Page" at bounding box center [109, 165] width 7 height 330
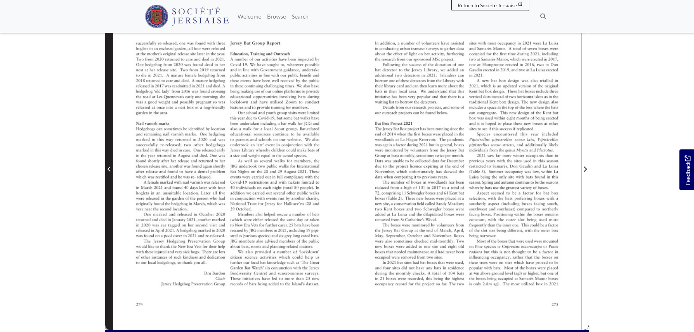
click at [110, 180] on span "Previous Page" at bounding box center [109, 165] width 7 height 330
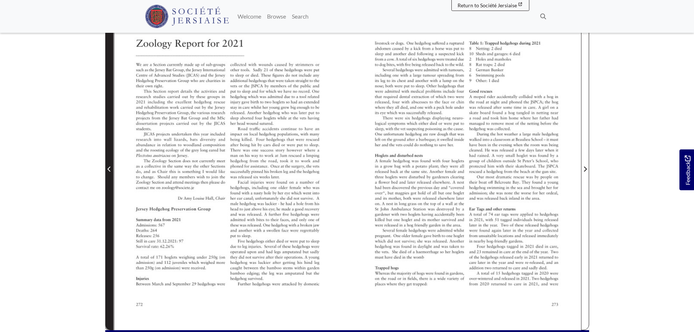
click at [110, 180] on span "Previous Page" at bounding box center [109, 165] width 7 height 330
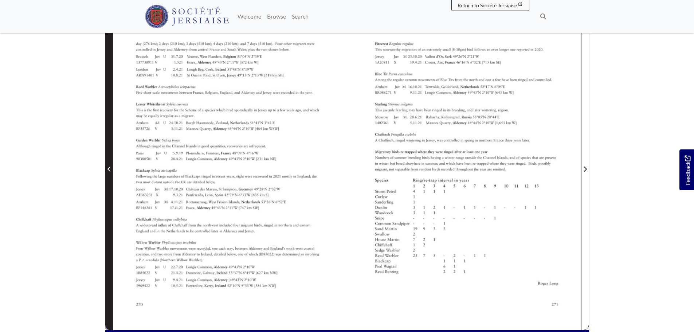
click at [110, 180] on span "Previous Page" at bounding box center [109, 165] width 7 height 330
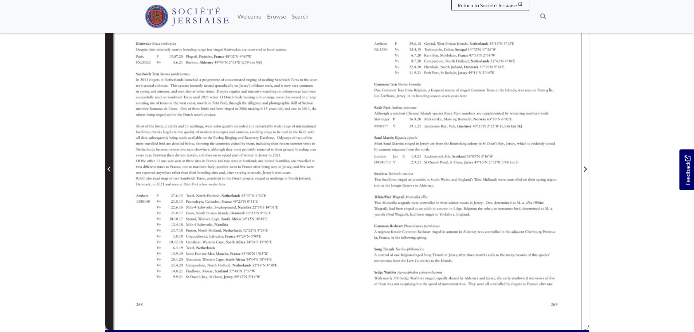
click at [110, 180] on span "Previous Page" at bounding box center [109, 165] width 7 height 330
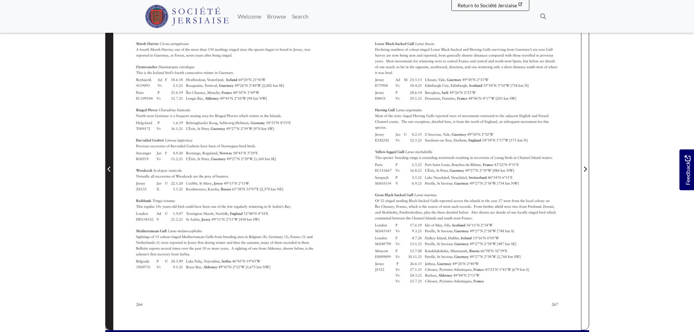
click at [110, 180] on span "Previous Page" at bounding box center [109, 165] width 7 height 330
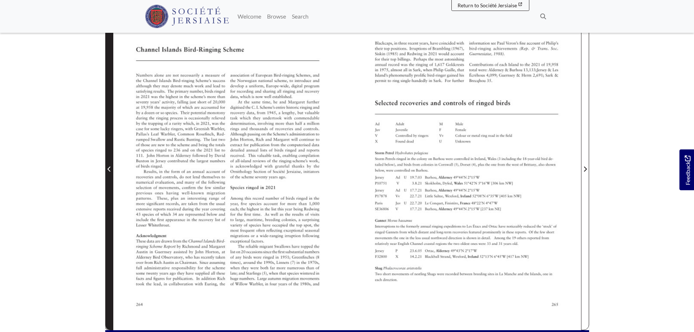
click at [110, 180] on span "Previous Page" at bounding box center [109, 165] width 7 height 330
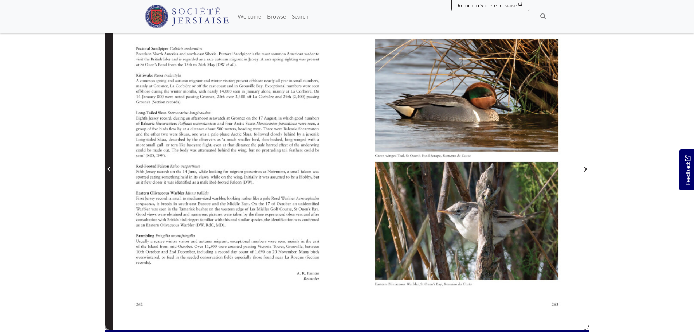
click at [110, 180] on span "Previous Page" at bounding box center [109, 165] width 7 height 330
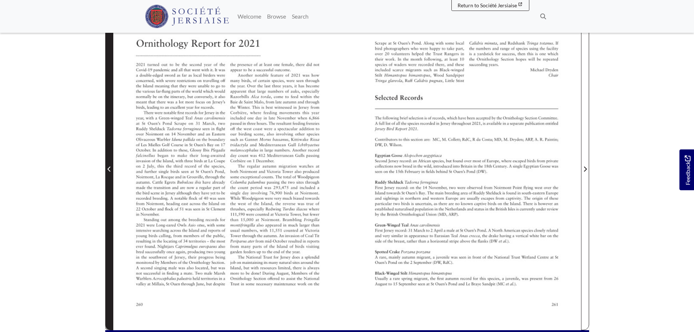
click at [110, 180] on span "Previous Page" at bounding box center [109, 165] width 7 height 330
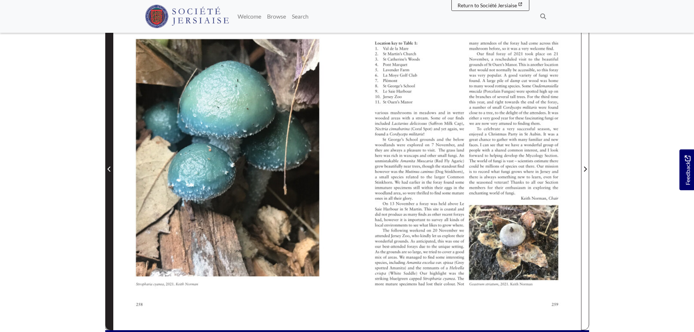
click at [110, 180] on span "Previous Page" at bounding box center [109, 165] width 7 height 330
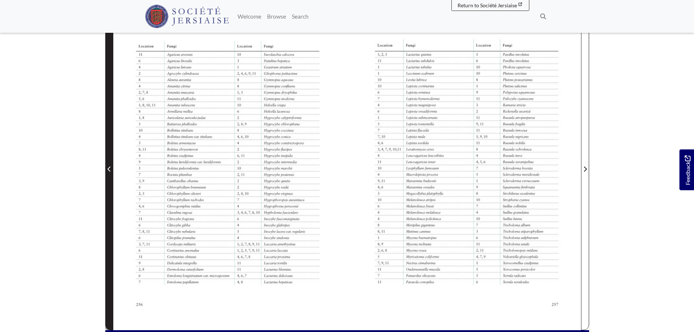
click at [110, 180] on span "Previous Page" at bounding box center [109, 165] width 7 height 330
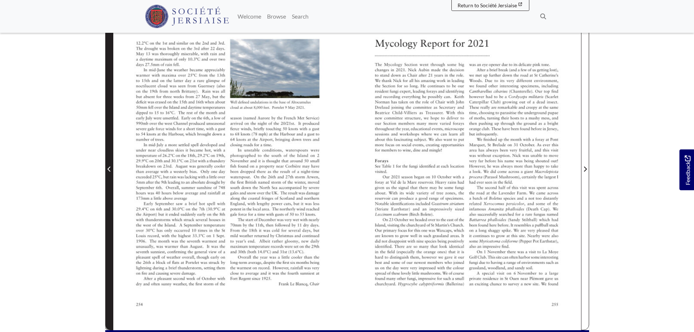
click at [110, 180] on span "Previous Page" at bounding box center [109, 165] width 7 height 330
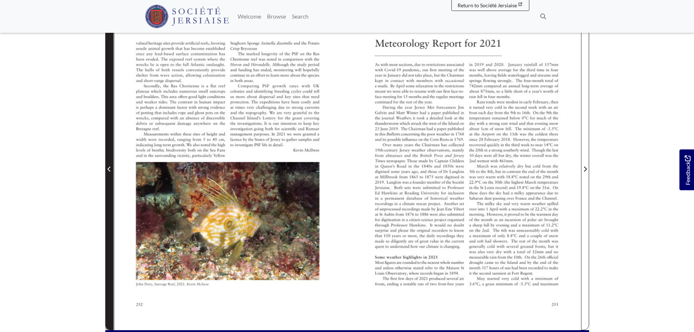
click at [110, 180] on span "Previous Page" at bounding box center [109, 165] width 7 height 330
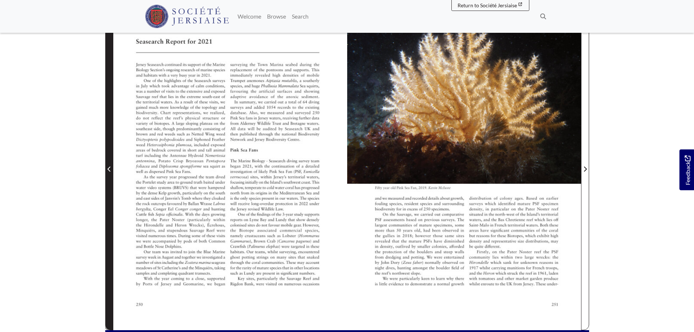
click at [110, 180] on span "Previous Page" at bounding box center [109, 165] width 7 height 330
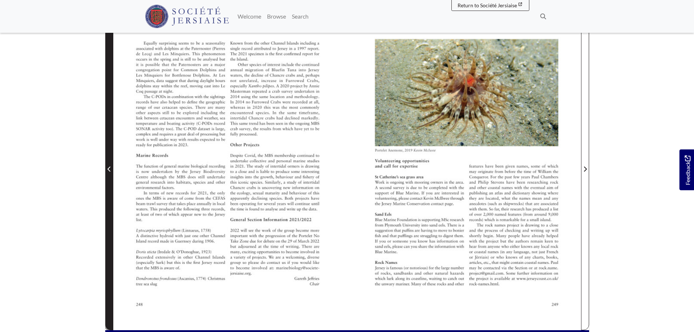
click at [110, 180] on span "Previous Page" at bounding box center [109, 165] width 7 height 330
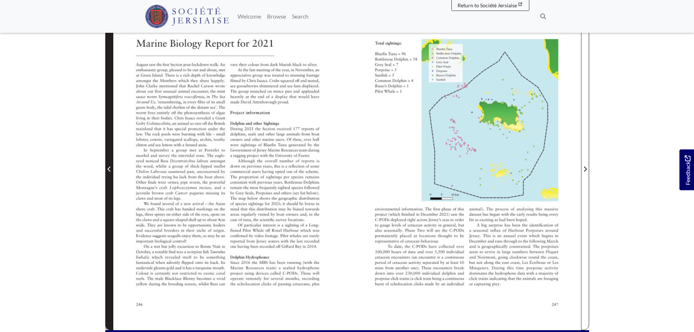
click at [110, 180] on span "Previous Page" at bounding box center [109, 165] width 7 height 330
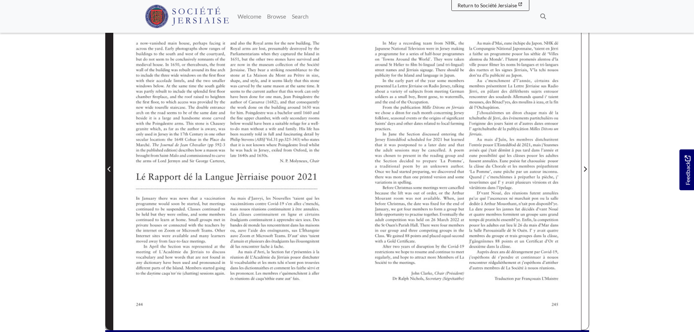
click at [110, 180] on span "Previous Page" at bounding box center [109, 165] width 7 height 330
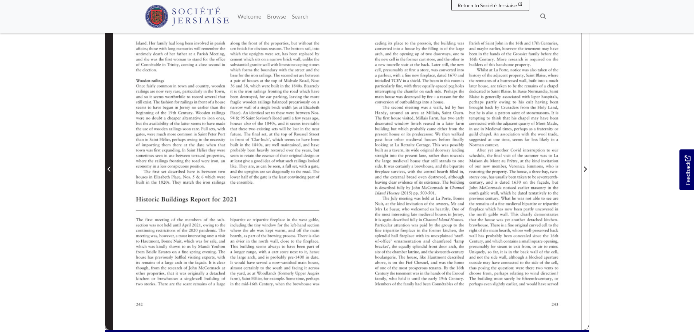
click at [110, 180] on span "Previous Page" at bounding box center [109, 165] width 7 height 330
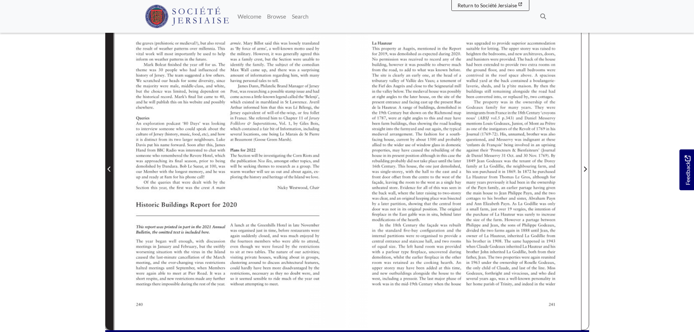
click at [110, 180] on span "Previous Page" at bounding box center [109, 165] width 7 height 330
click at [109, 173] on span "Previous Page" at bounding box center [109, 169] width 7 height 9
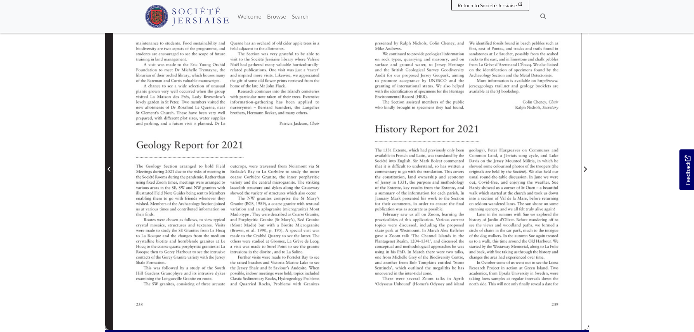
click at [108, 165] on span "Previous Page" at bounding box center [109, 169] width 7 height 9
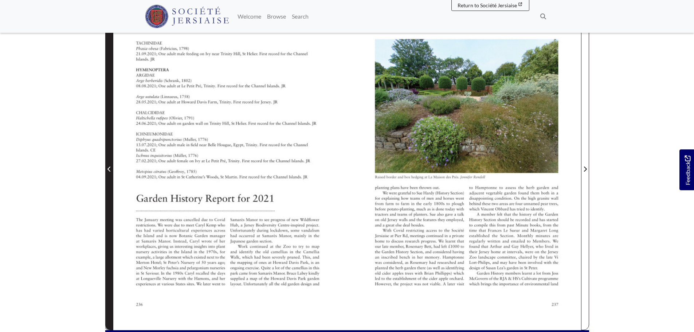
click at [108, 165] on span "Previous Page" at bounding box center [109, 169] width 7 height 9
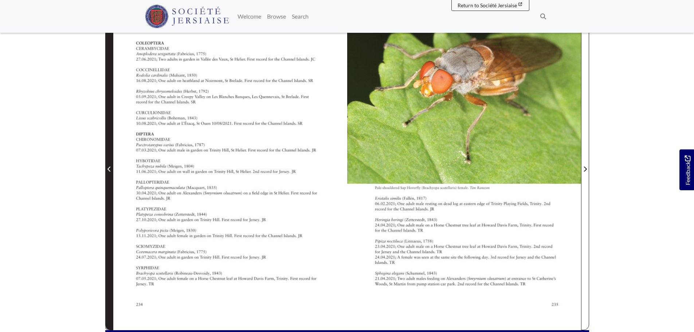
click at [108, 165] on span "Previous Page" at bounding box center [109, 169] width 7 height 9
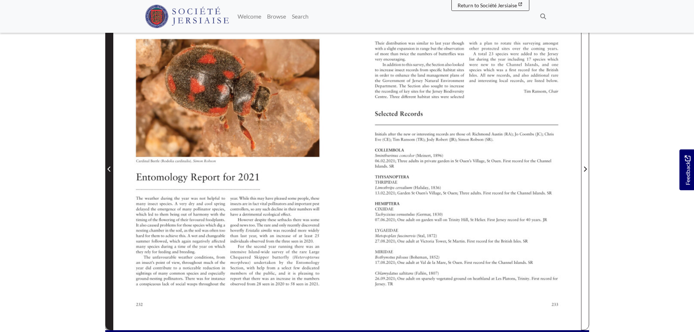
click at [108, 165] on span "Previous Page" at bounding box center [109, 169] width 7 height 9
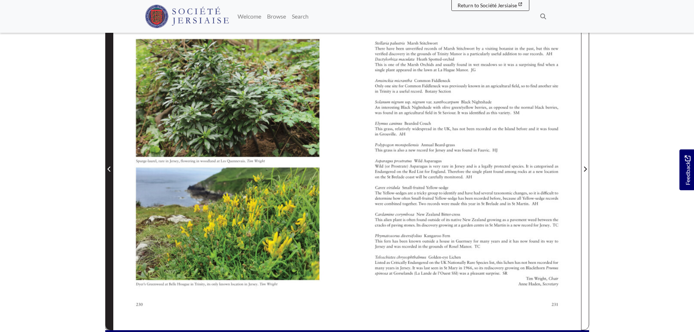
click at [108, 165] on span "Previous Page" at bounding box center [109, 169] width 7 height 9
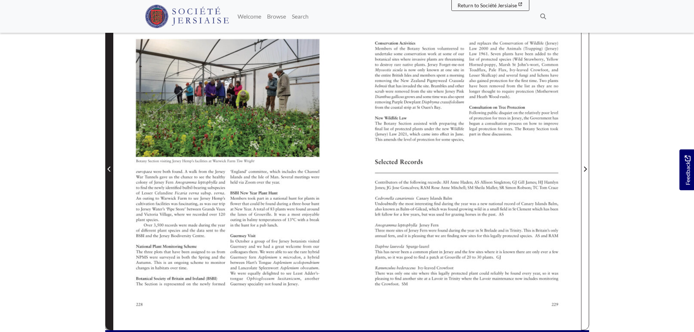
click at [108, 165] on span "Previous Page" at bounding box center [109, 169] width 7 height 9
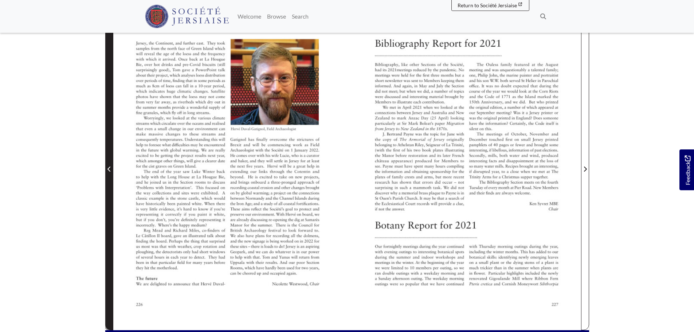
click at [108, 165] on span "Previous Page" at bounding box center [109, 169] width 7 height 9
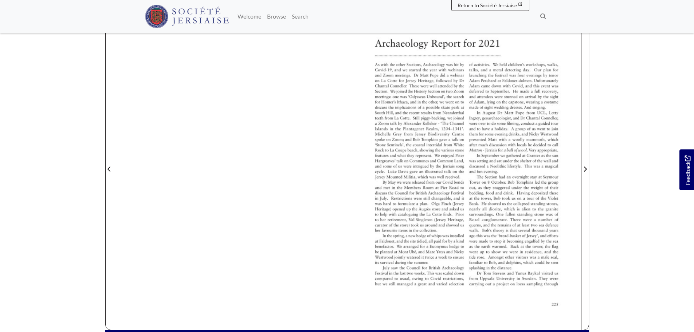
click at [580, 202] on div at bounding box center [464, 164] width 234 height 331
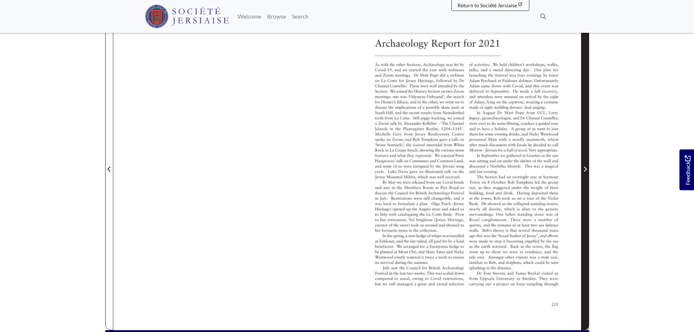
click at [585, 196] on span "Next Page" at bounding box center [585, 165] width 7 height 330
